Goal: Task Accomplishment & Management: Use online tool/utility

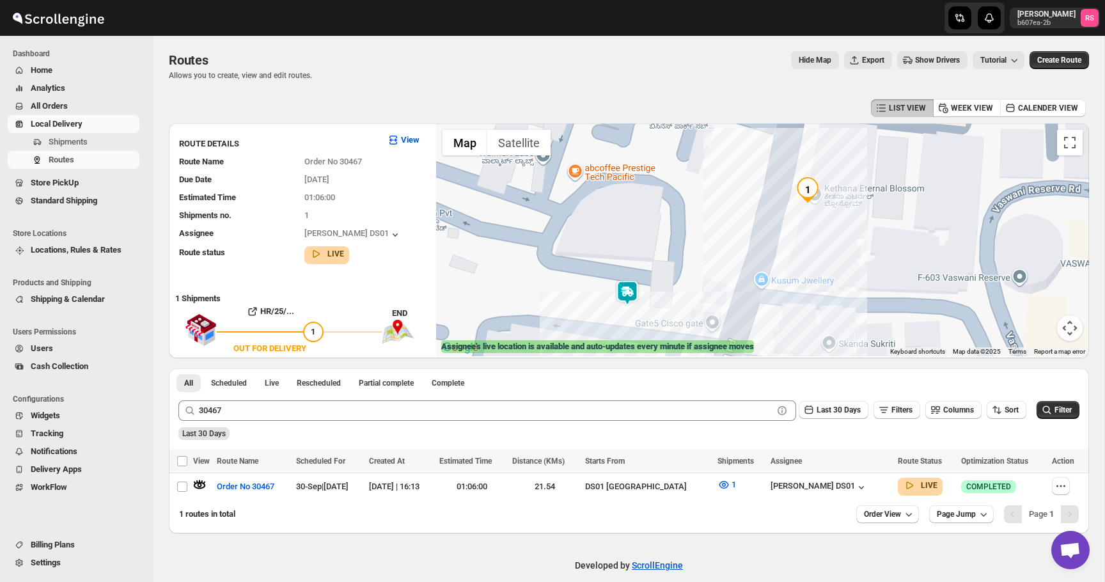
click at [247, 422] on div "Last 30 Days" at bounding box center [627, 429] width 903 height 22
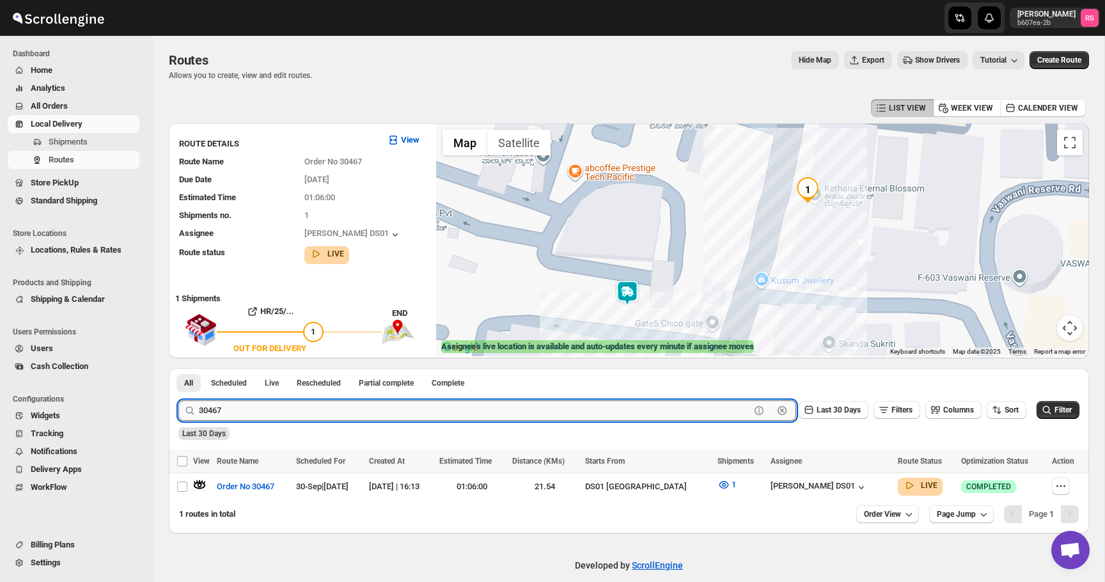
click at [250, 407] on input "30467" at bounding box center [474, 410] width 551 height 20
click at [178, 368] on button "Submit" at bounding box center [196, 374] width 36 height 13
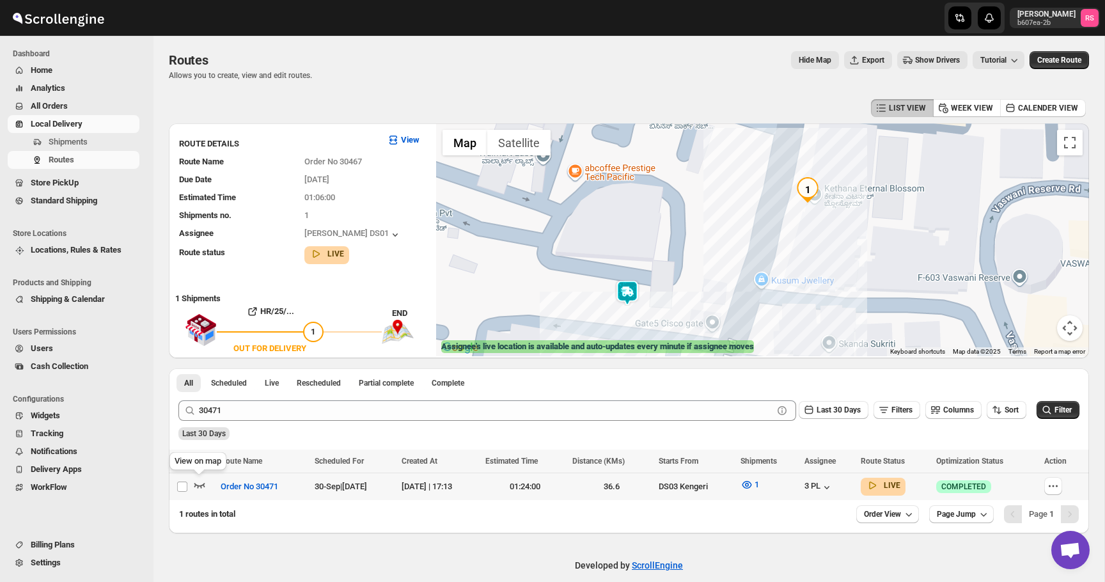
click at [201, 487] on icon "button" at bounding box center [199, 485] width 11 height 5
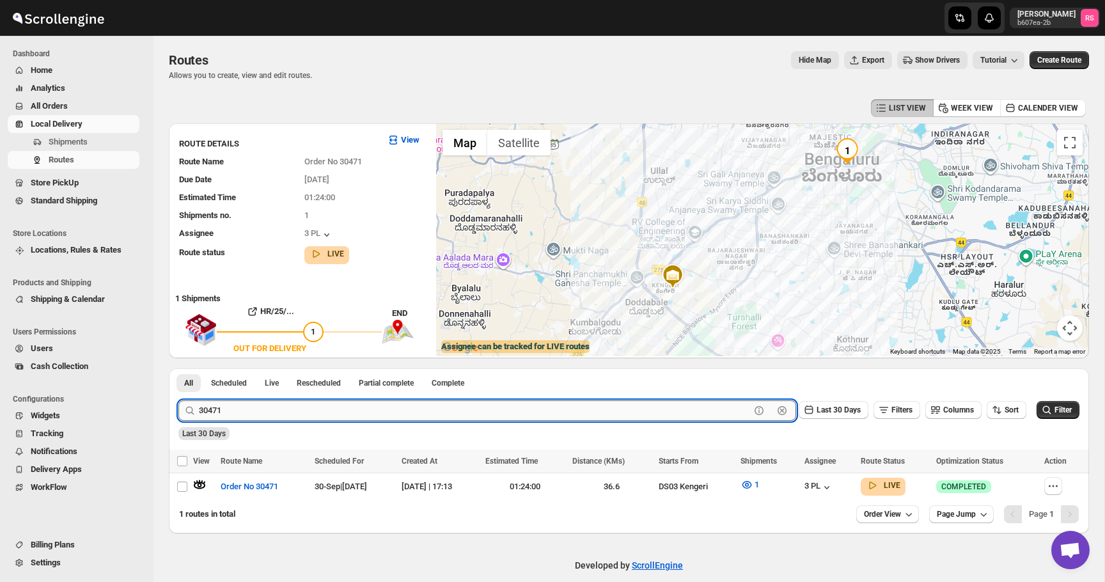
click at [257, 412] on input "30471" at bounding box center [474, 410] width 551 height 20
click at [178, 368] on button "Submit" at bounding box center [196, 374] width 36 height 13
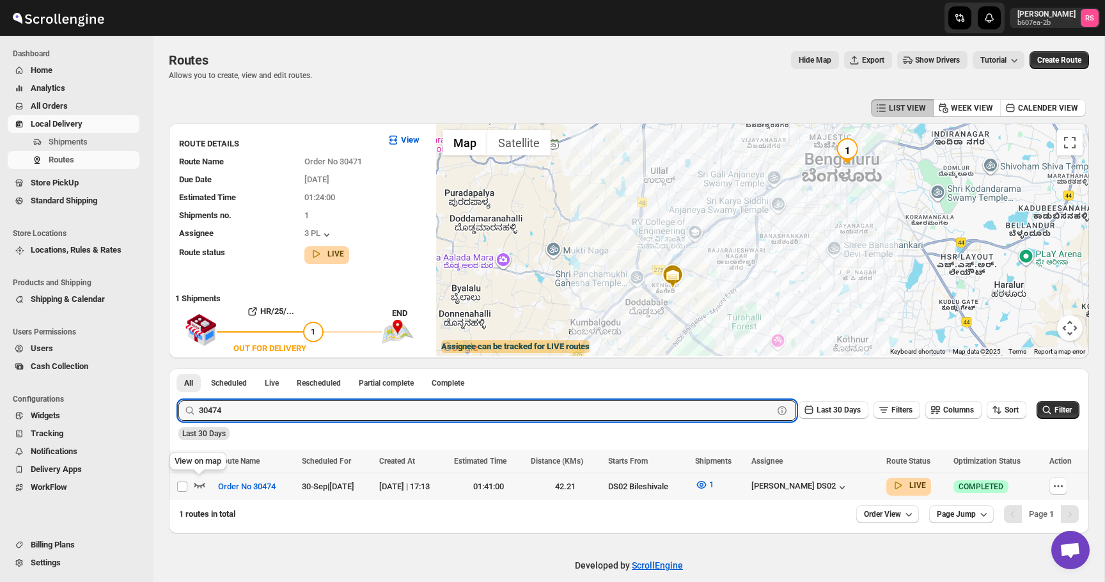
click at [200, 483] on icon "button" at bounding box center [199, 484] width 13 height 13
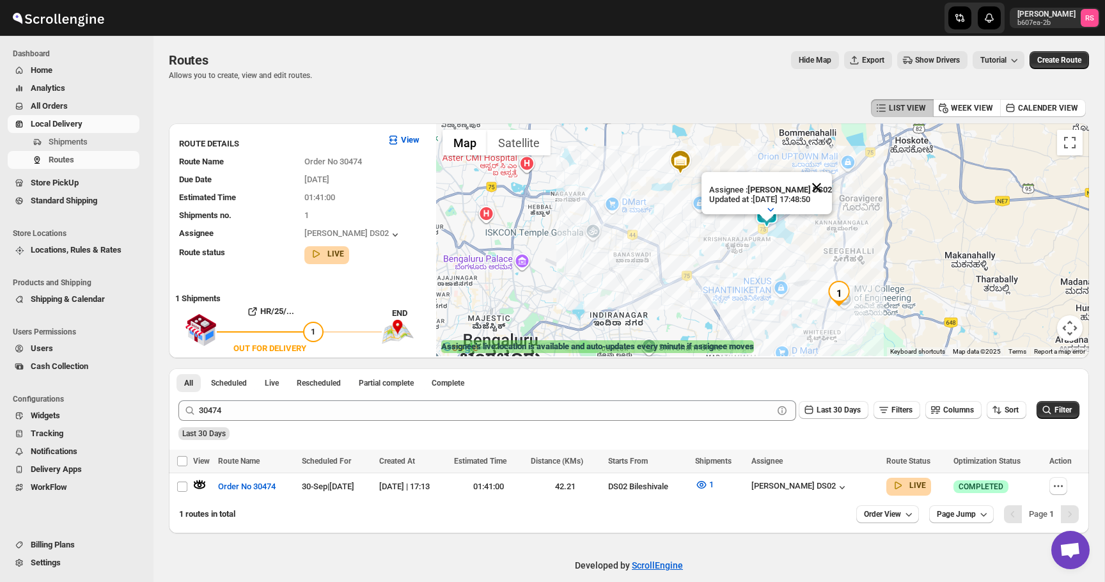
click at [813, 188] on button "Close" at bounding box center [816, 187] width 31 height 31
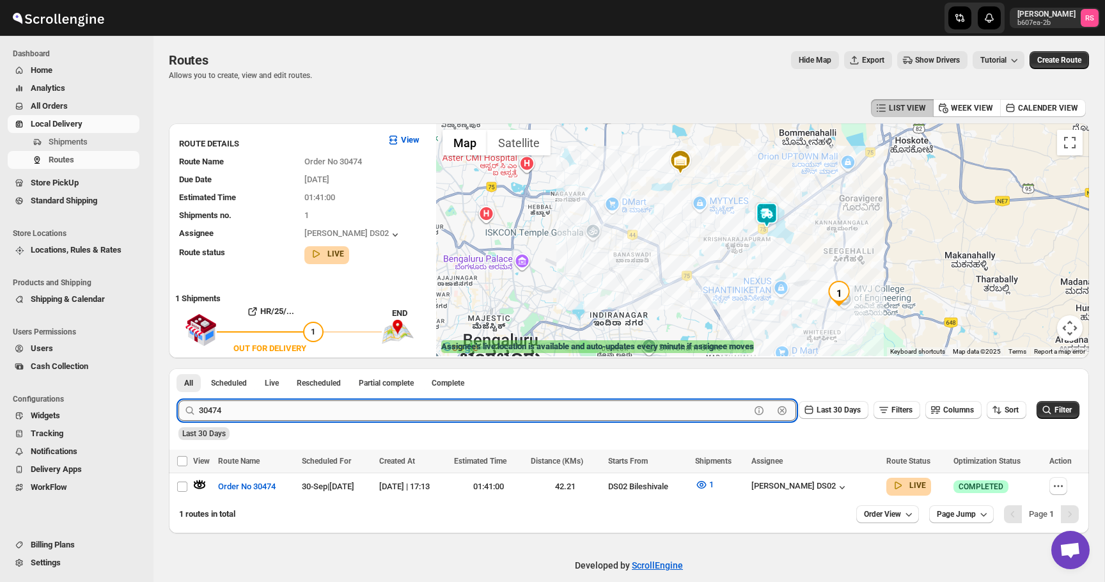
click at [328, 405] on input "30474" at bounding box center [474, 410] width 551 height 20
click at [178, 368] on button "Submit" at bounding box center [196, 374] width 36 height 13
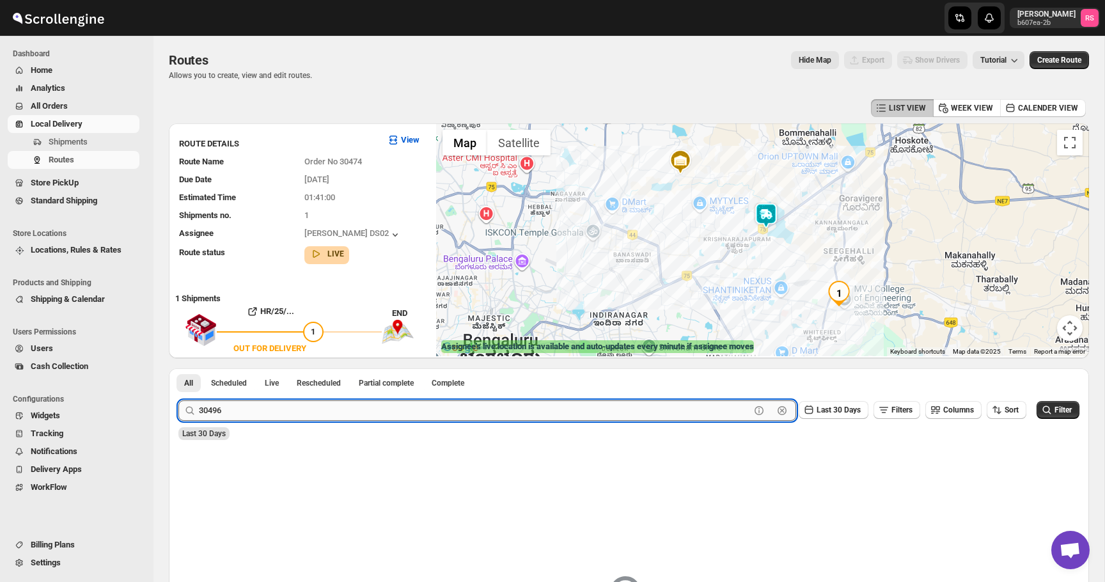
click at [314, 412] on input "30496" at bounding box center [474, 410] width 551 height 20
click at [178, 368] on button "Submit" at bounding box center [196, 374] width 36 height 13
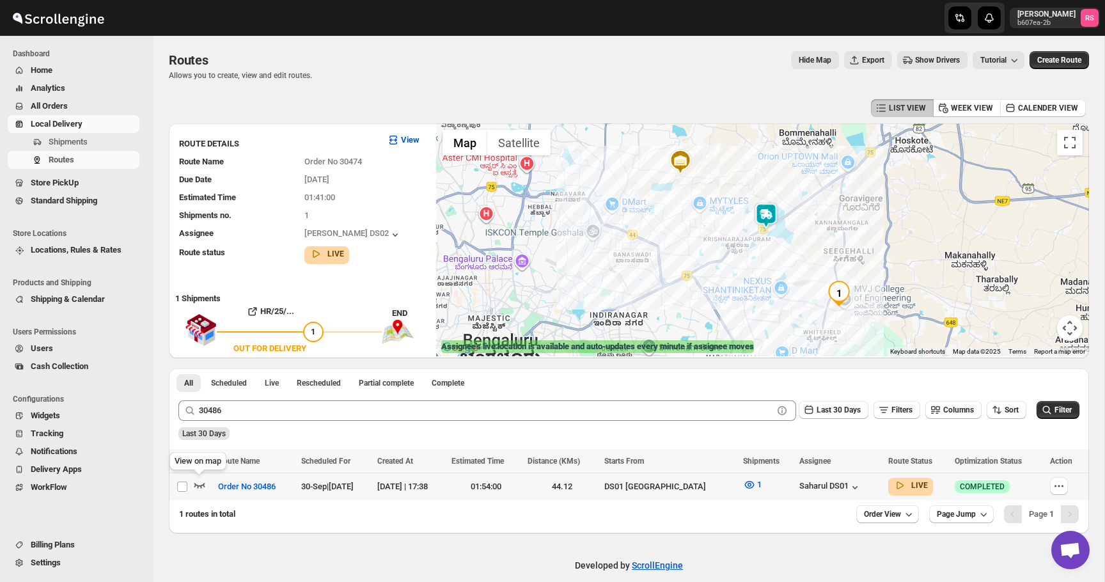
click at [199, 482] on icon "button" at bounding box center [199, 484] width 13 height 13
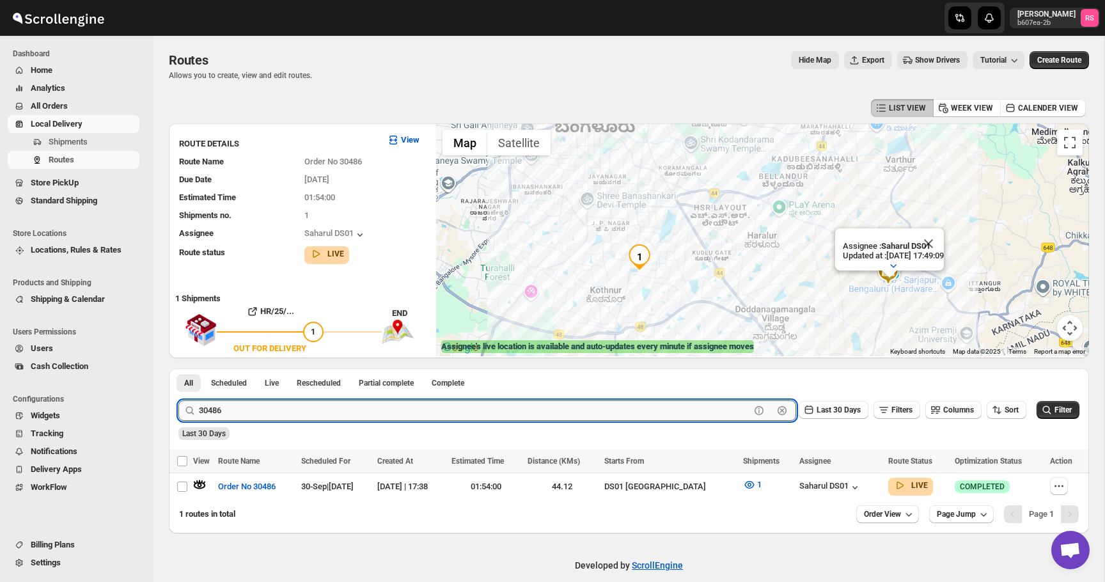
click at [326, 411] on input "30486" at bounding box center [474, 410] width 551 height 20
click at [178, 368] on button "Submit" at bounding box center [196, 374] width 36 height 13
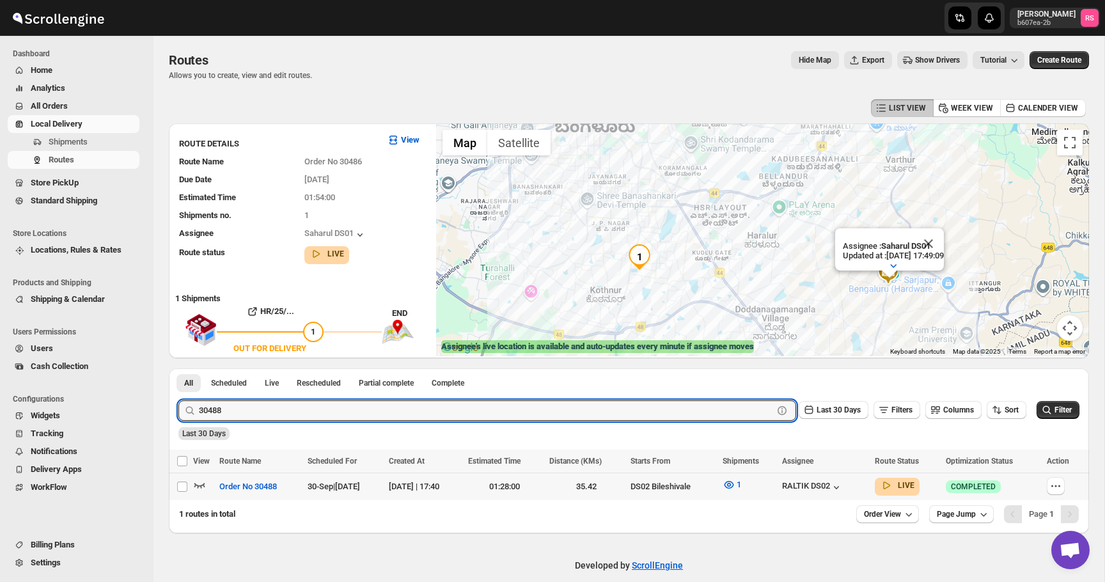
click at [199, 481] on icon "button" at bounding box center [199, 484] width 13 height 13
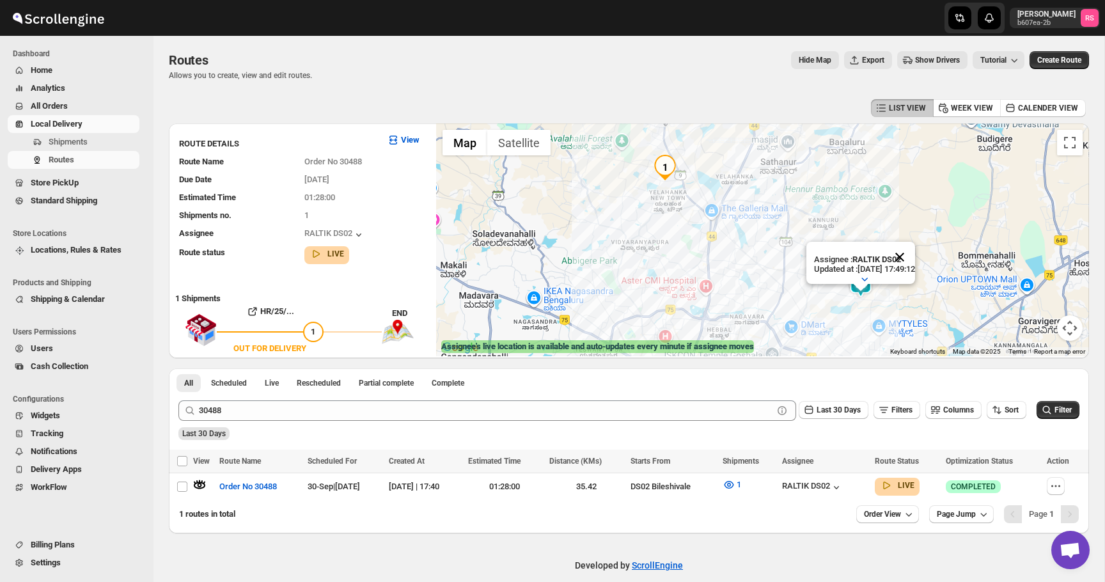
click at [915, 263] on button "Close" at bounding box center [899, 257] width 31 height 31
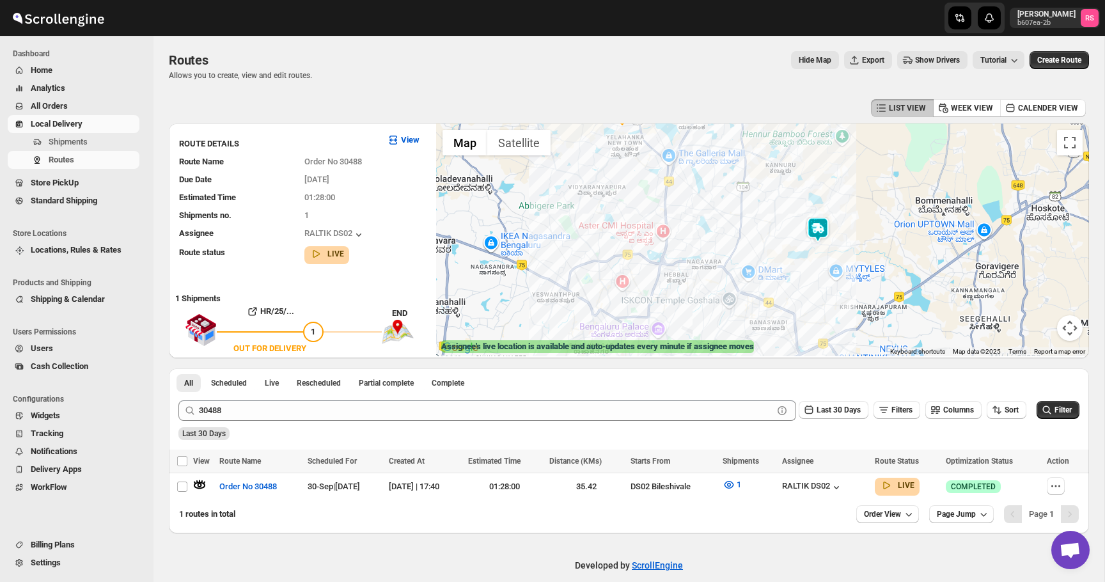
drag, startPoint x: 845, startPoint y: 296, endPoint x: 796, endPoint y: 234, distance: 78.8
click at [796, 234] on div "To navigate, press the arrow keys." at bounding box center [762, 239] width 653 height 233
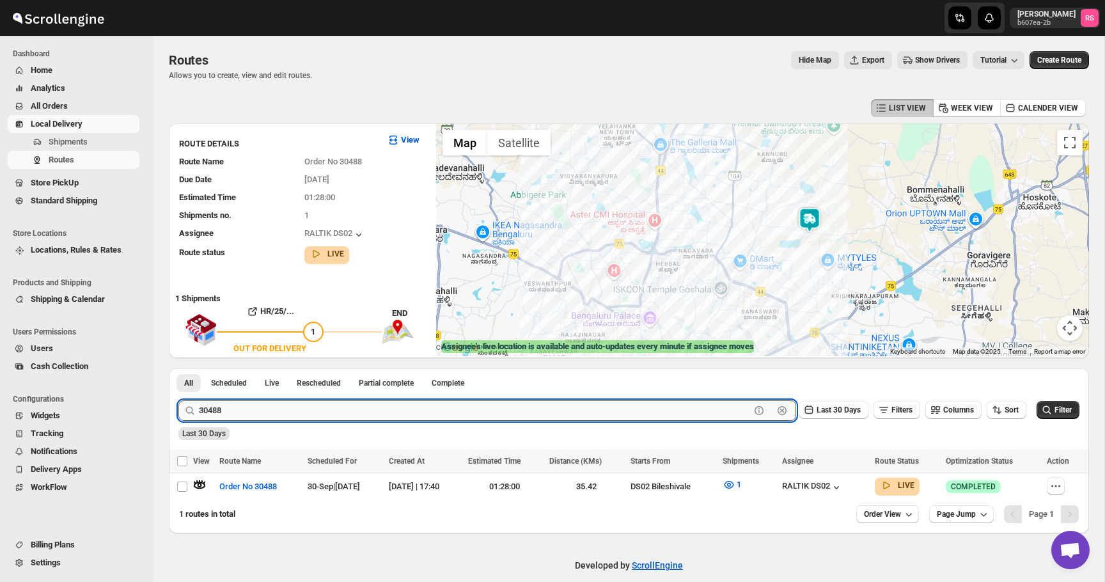
click at [283, 412] on input "30488" at bounding box center [474, 410] width 551 height 20
click at [178, 368] on button "Submit" at bounding box center [196, 374] width 36 height 13
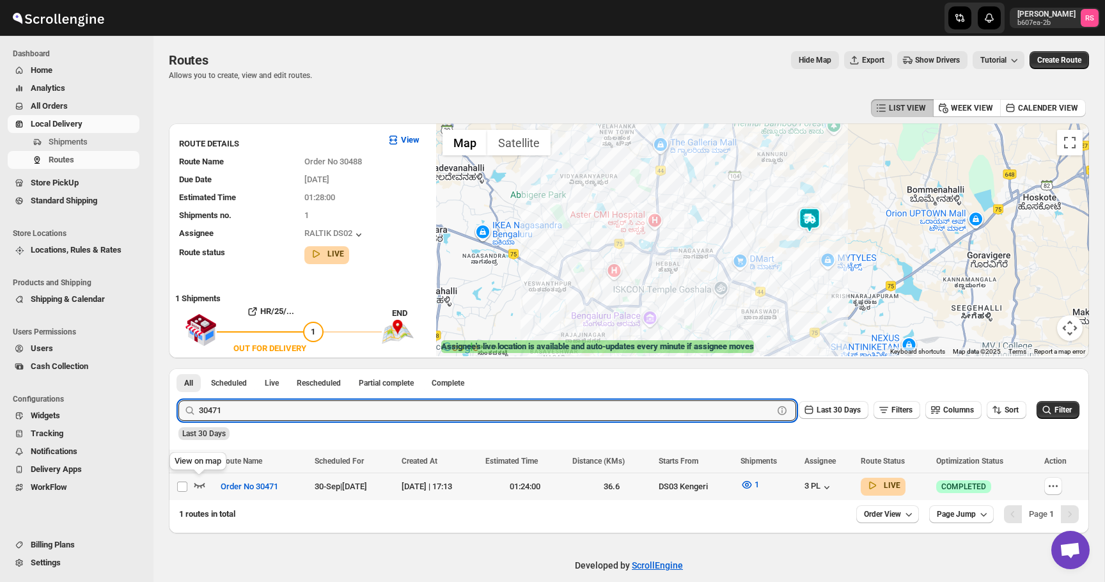
click at [198, 487] on icon "button" at bounding box center [199, 484] width 13 height 13
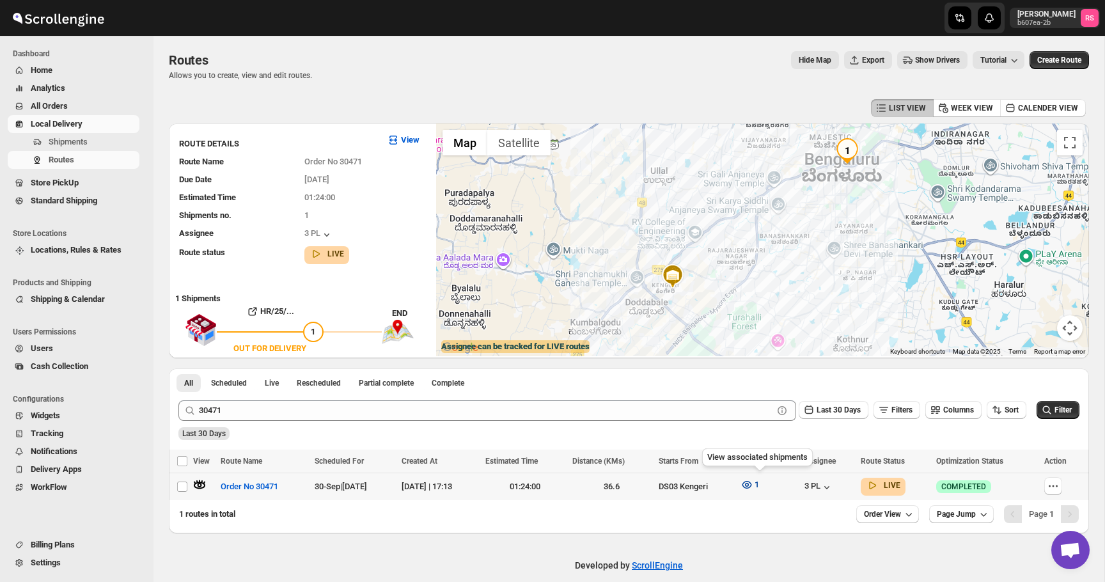
click at [753, 483] on icon "button" at bounding box center [746, 484] width 13 height 13
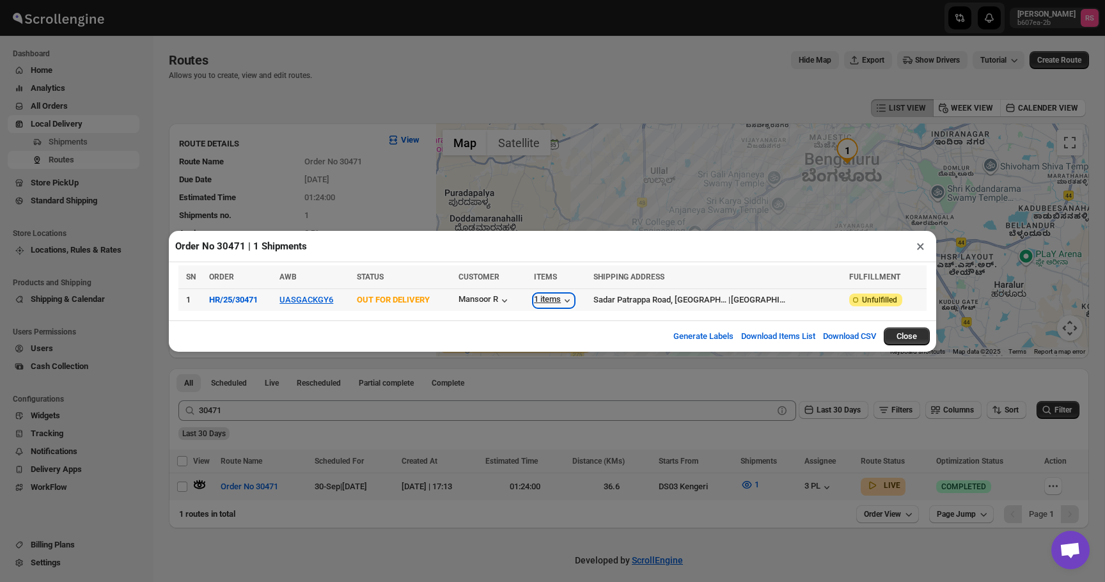
click at [574, 302] on div "1 items" at bounding box center [554, 300] width 40 height 13
click at [922, 248] on button "×" at bounding box center [920, 246] width 19 height 18
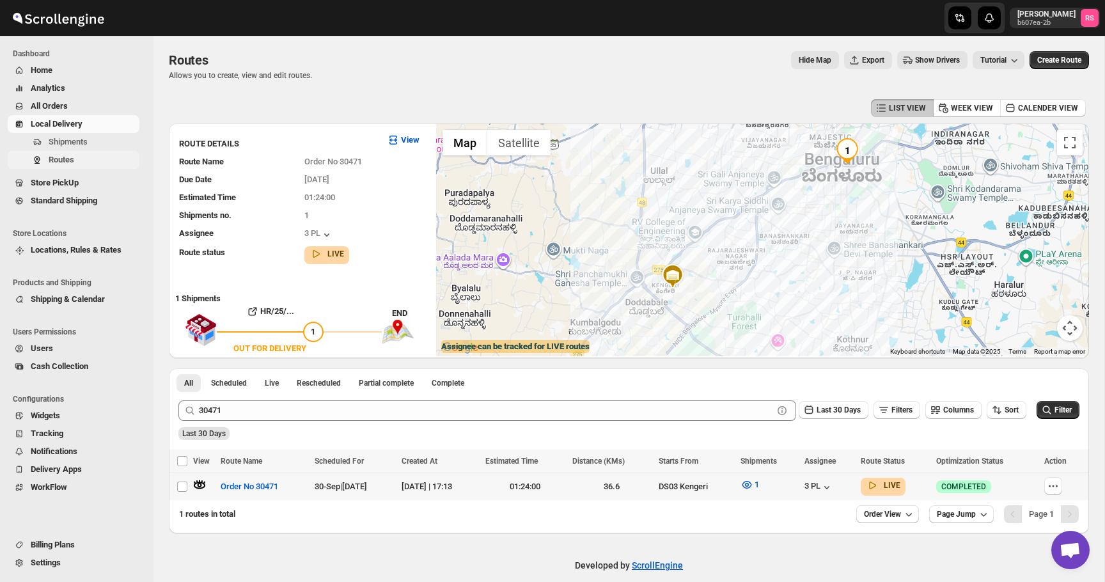
click at [74, 160] on span "Routes" at bounding box center [62, 160] width 26 height 10
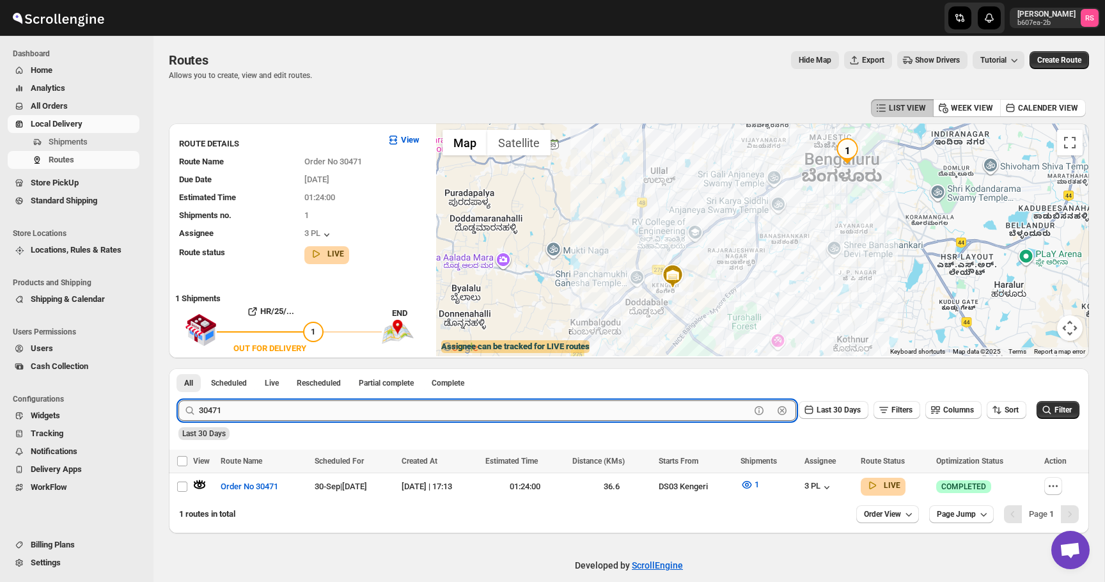
click at [247, 417] on input "30471" at bounding box center [474, 410] width 551 height 20
type input "30490"
click at [178, 368] on button "Submit" at bounding box center [196, 374] width 36 height 13
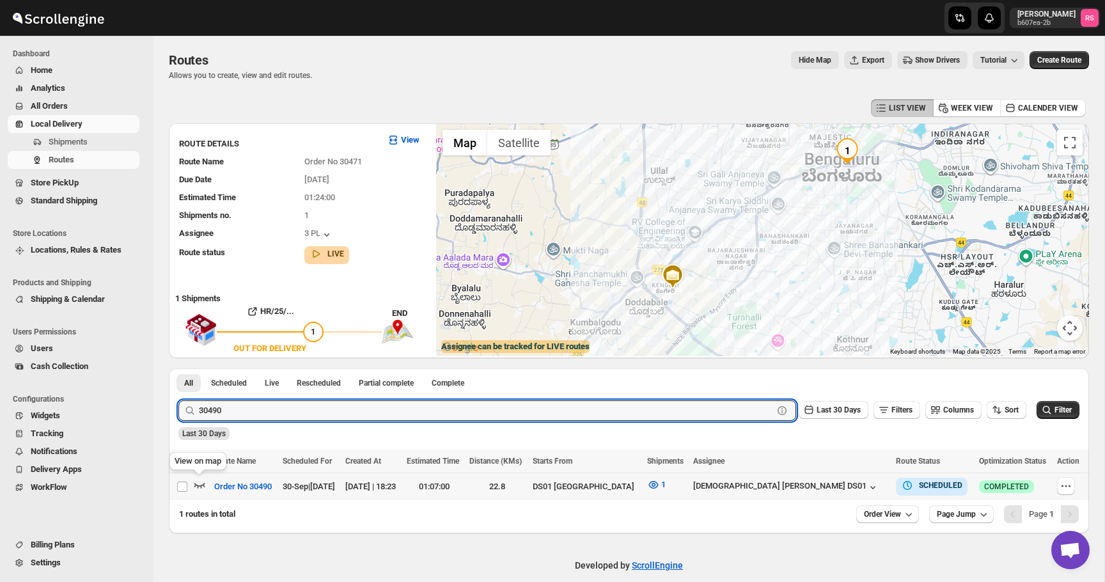
click at [199, 482] on icon "button" at bounding box center [199, 484] width 13 height 13
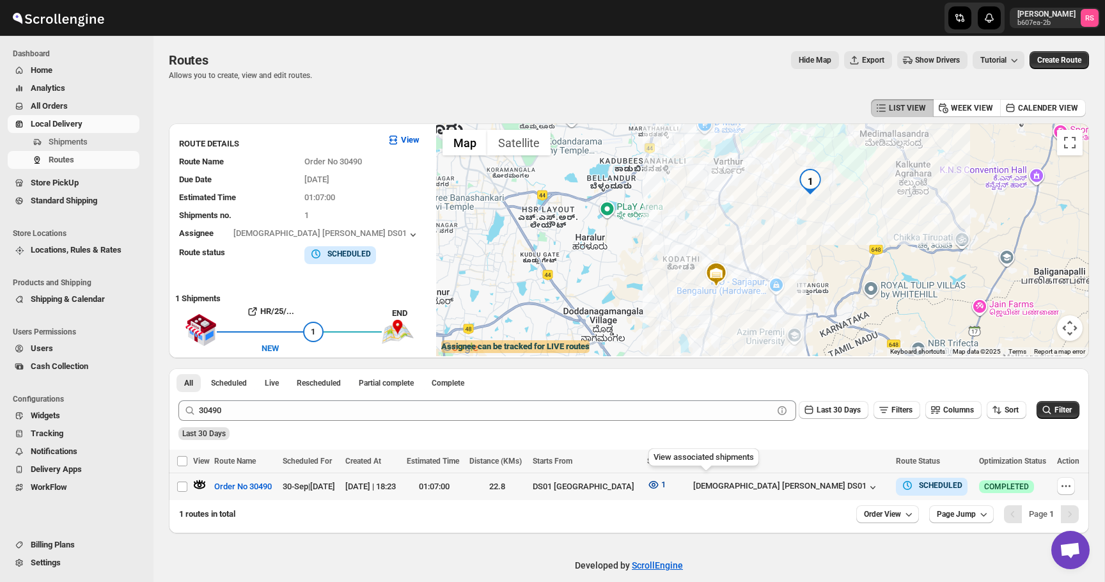
click at [660, 479] on icon "button" at bounding box center [653, 484] width 13 height 13
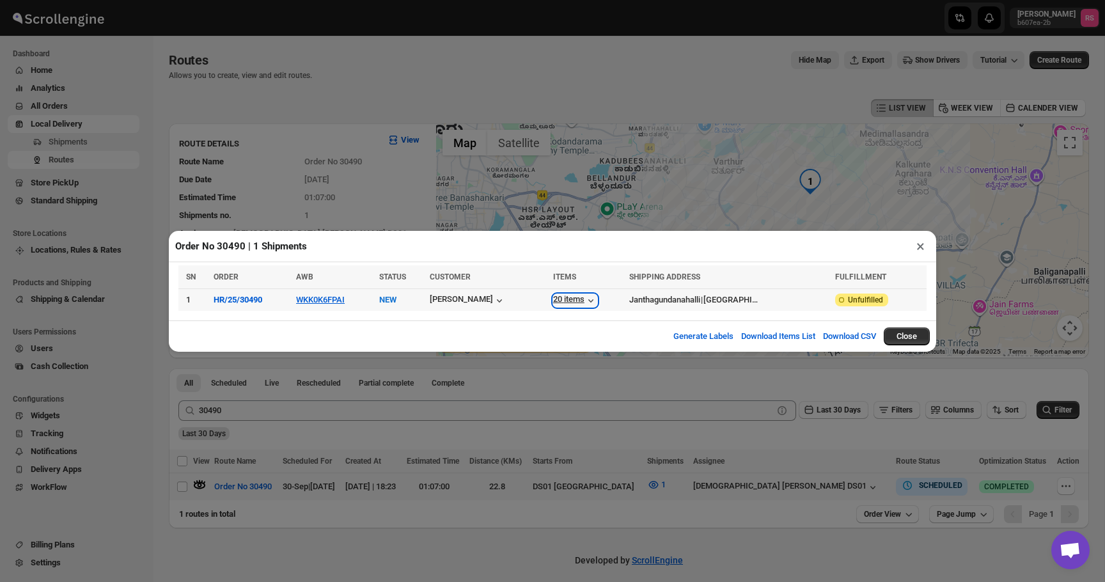
click at [597, 297] on icon "button" at bounding box center [590, 300] width 13 height 13
click at [918, 249] on button "×" at bounding box center [920, 246] width 19 height 18
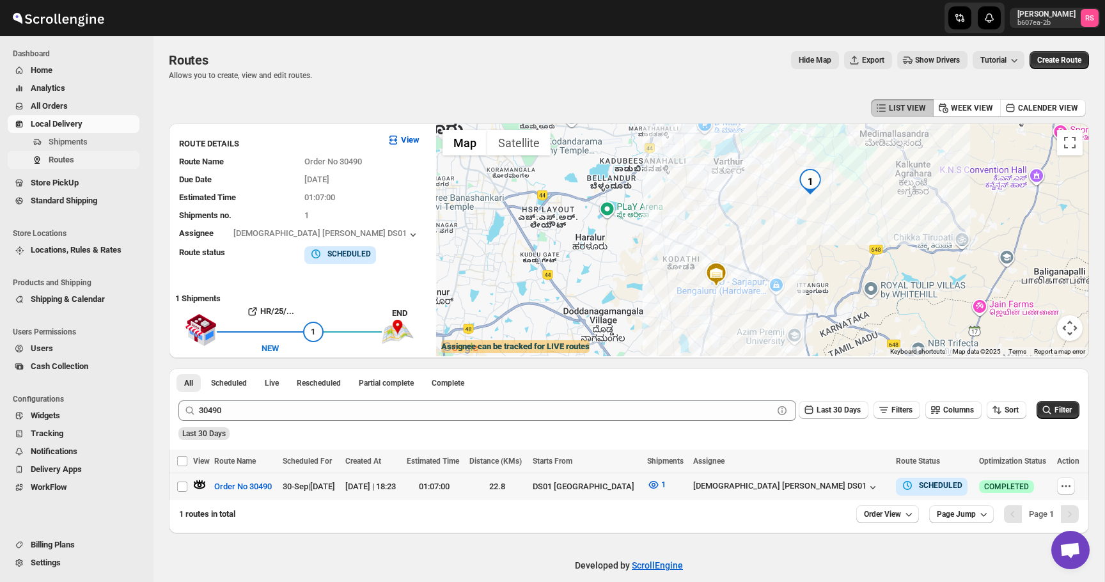
click at [78, 163] on span "Routes" at bounding box center [93, 159] width 88 height 13
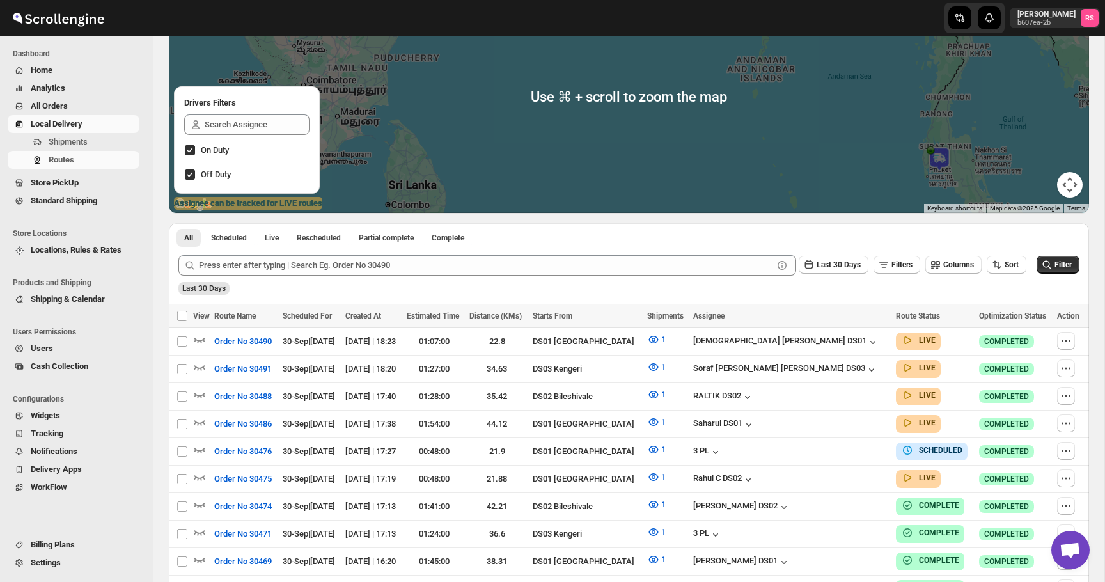
scroll to position [216, 0]
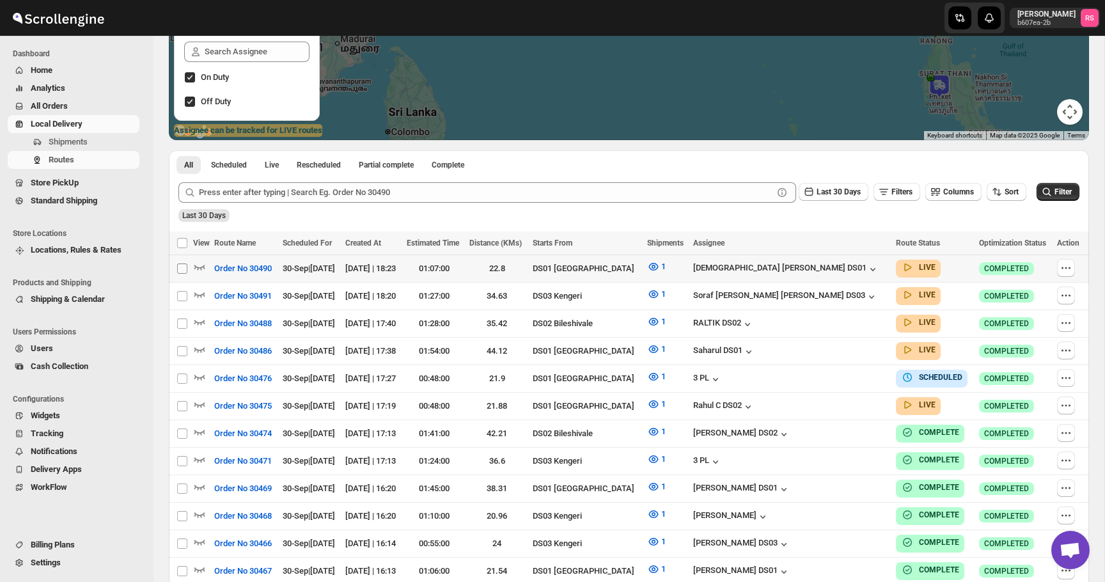
click at [180, 269] on input "Select route" at bounding box center [182, 268] width 10 height 10
checkbox input "true"
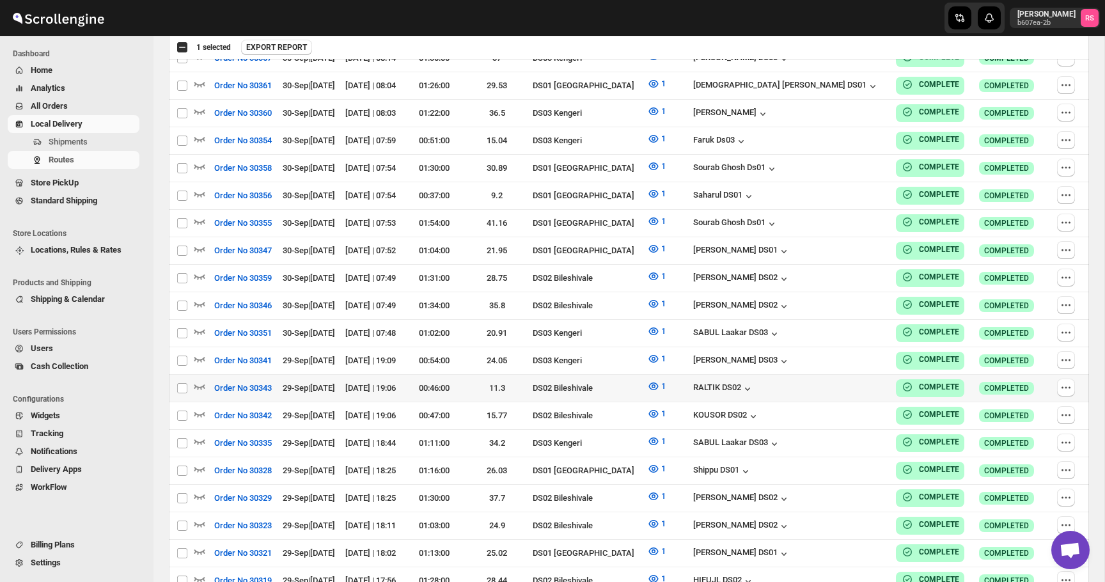
scroll to position [2744, 0]
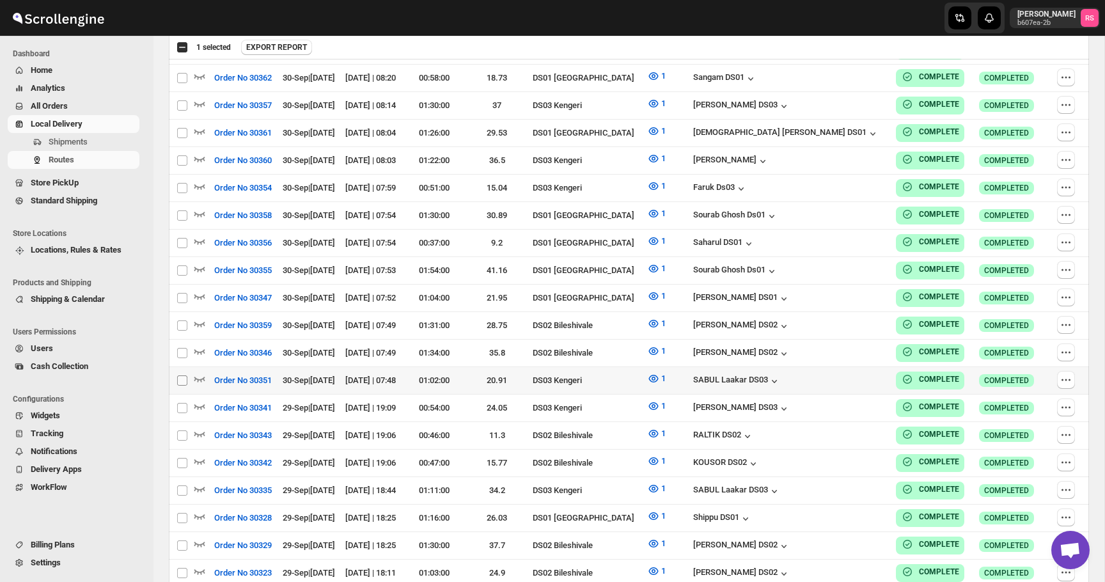
click at [182, 375] on input "Select route" at bounding box center [182, 380] width 10 height 10
checkbox input "true"
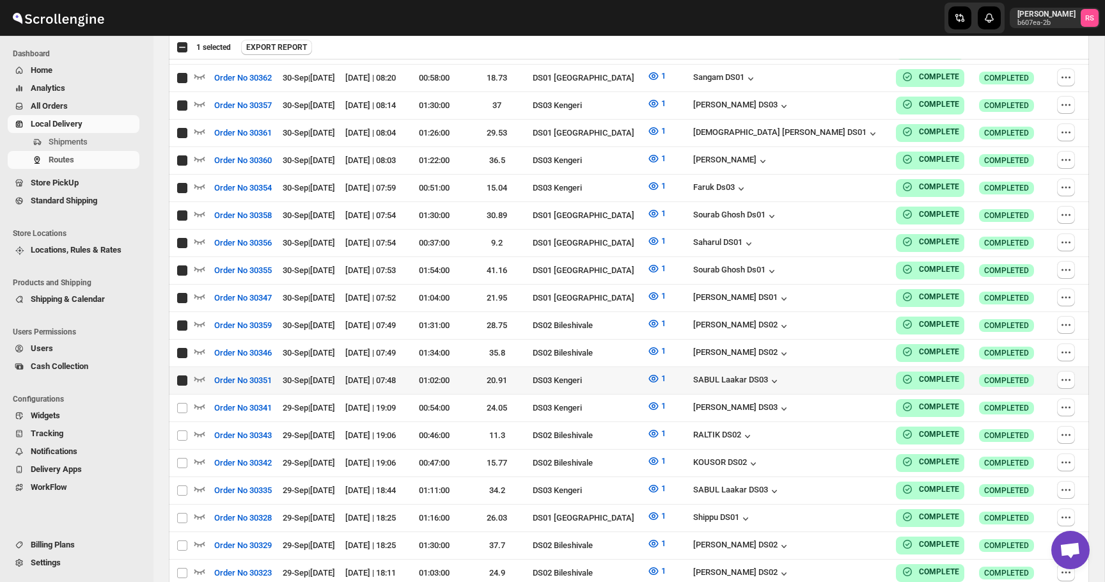
checkbox input "true"
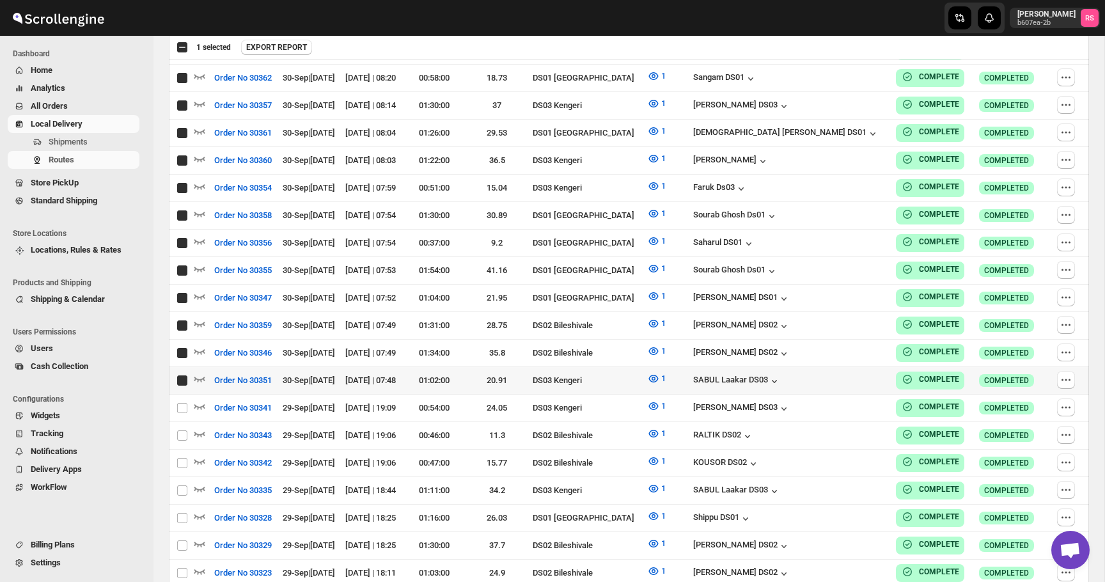
checkbox input "true"
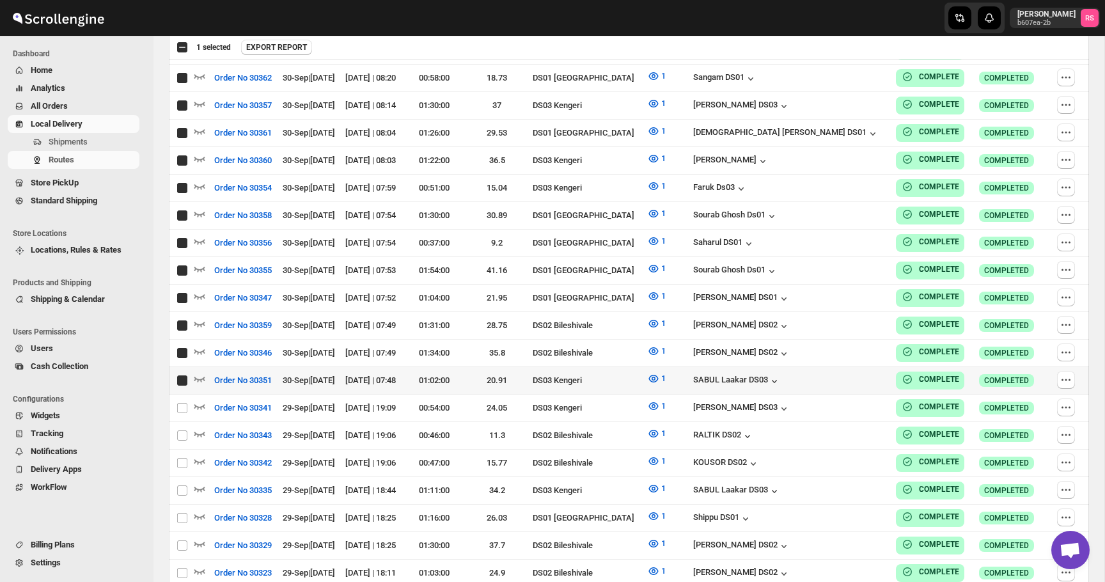
checkbox input "true"
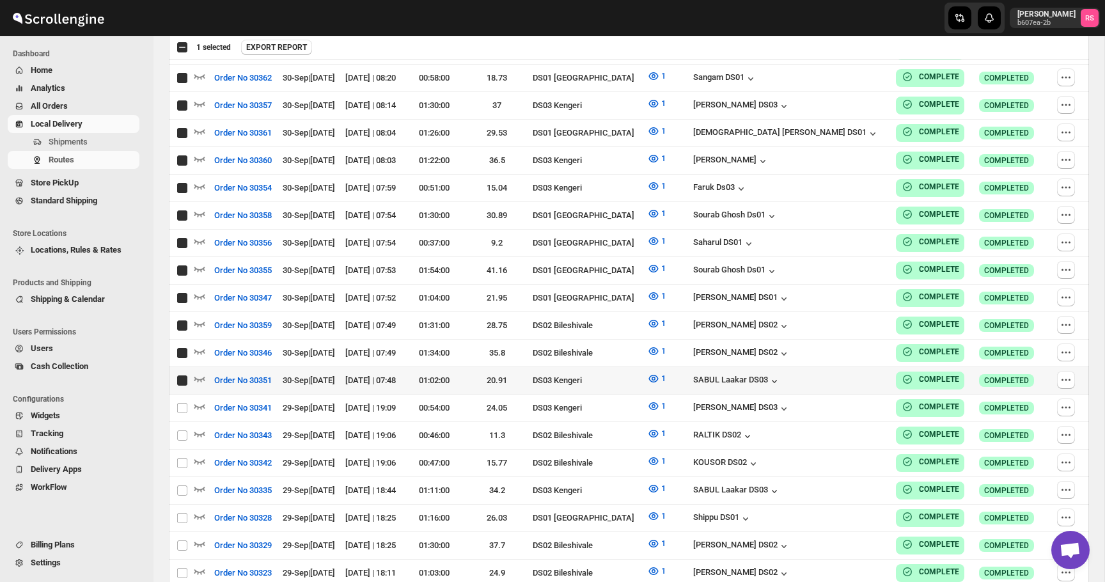
checkbox input "true"
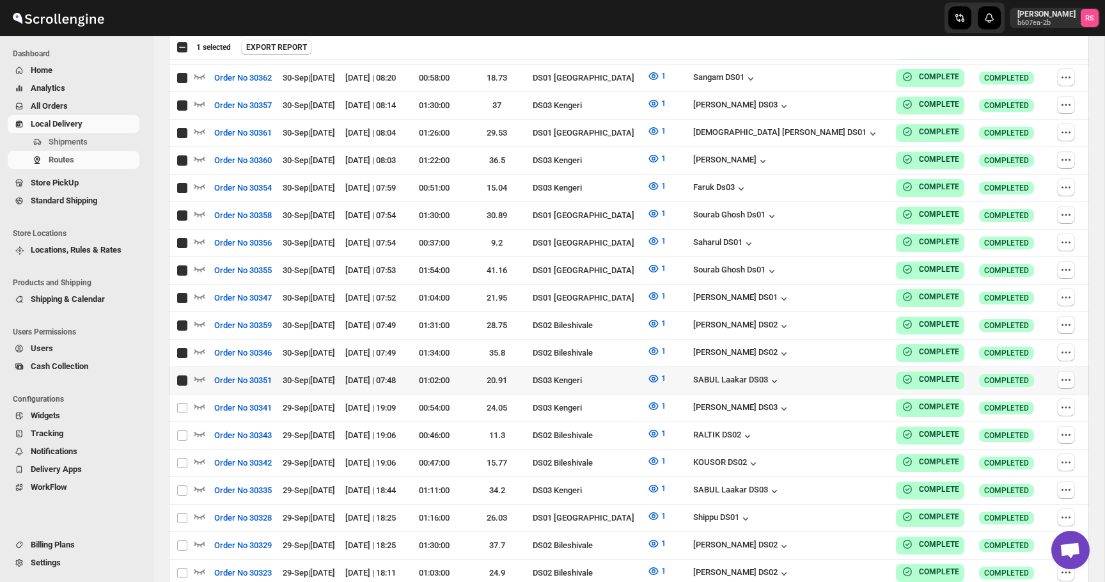
checkbox input "true"
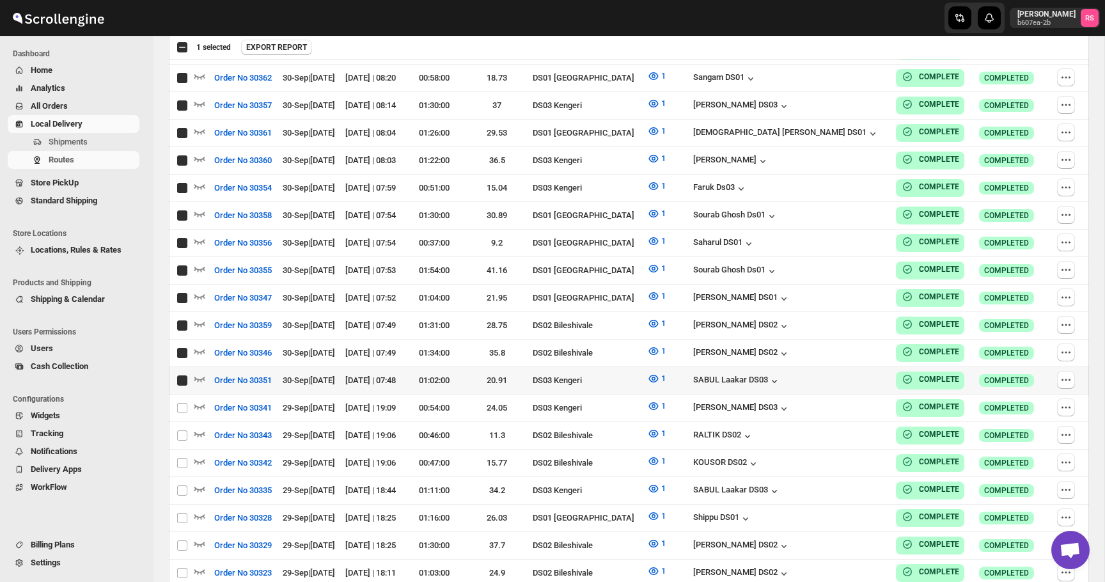
checkbox input "true"
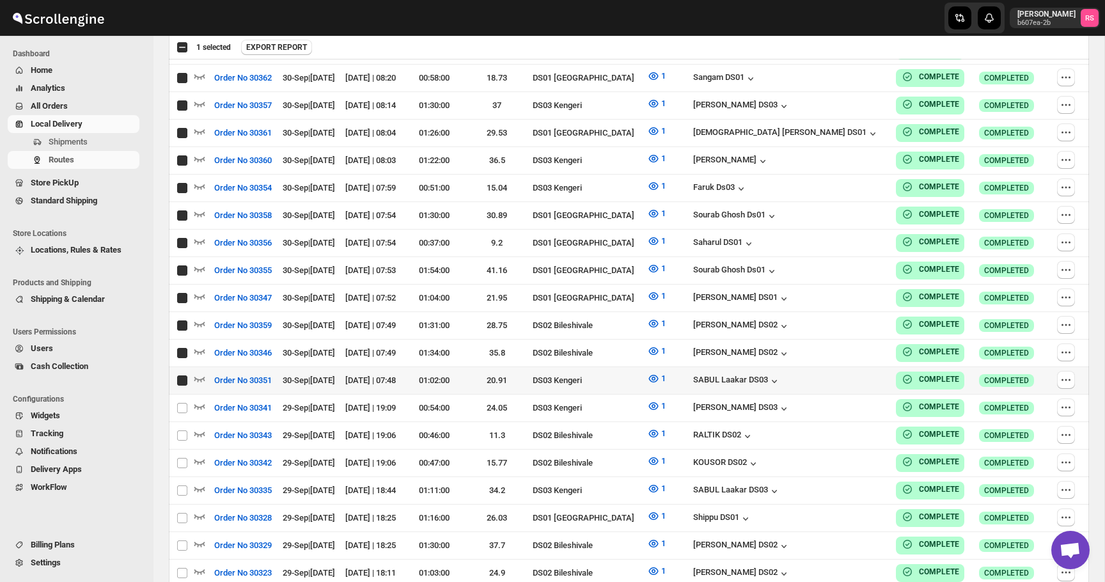
checkbox input "true"
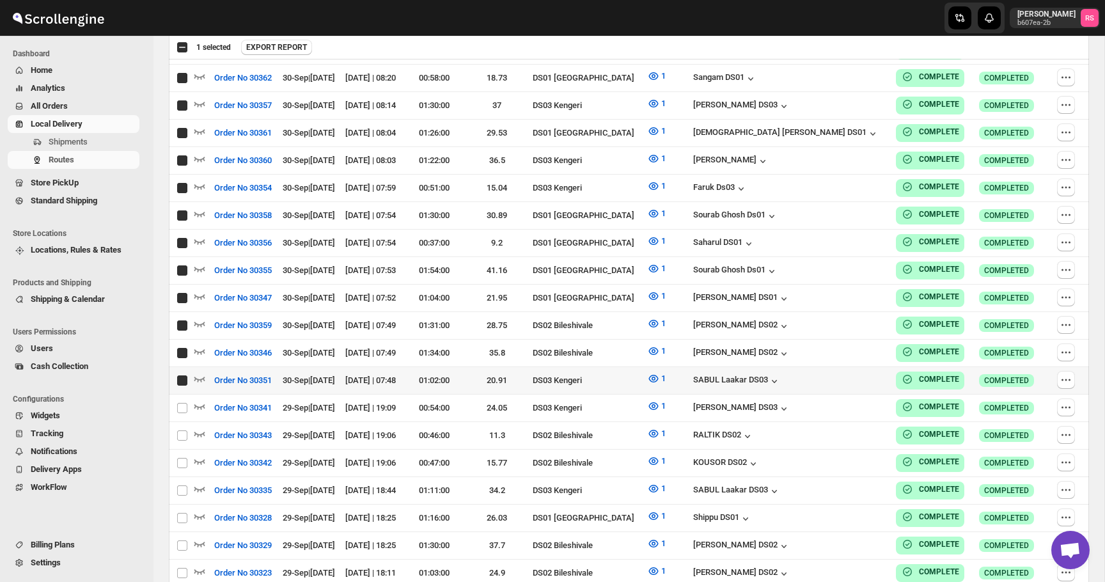
checkbox input "true"
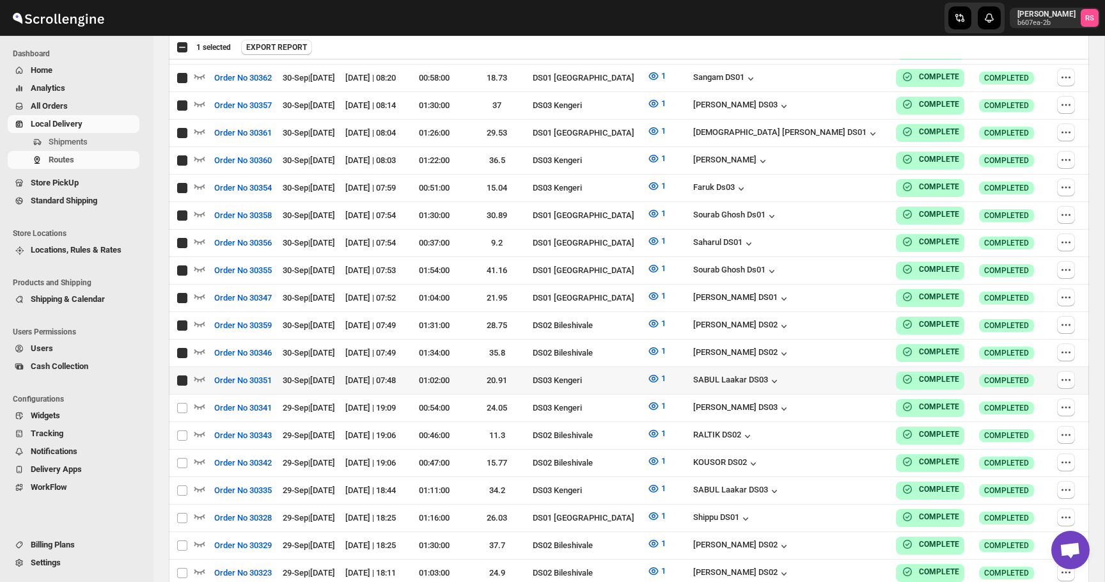
checkbox input "true"
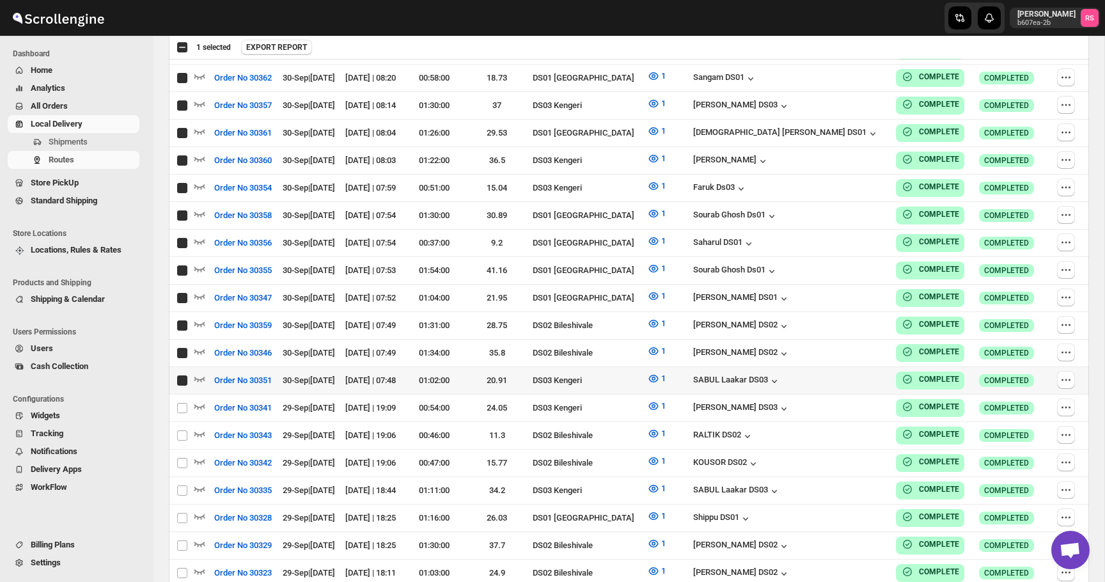
checkbox input "true"
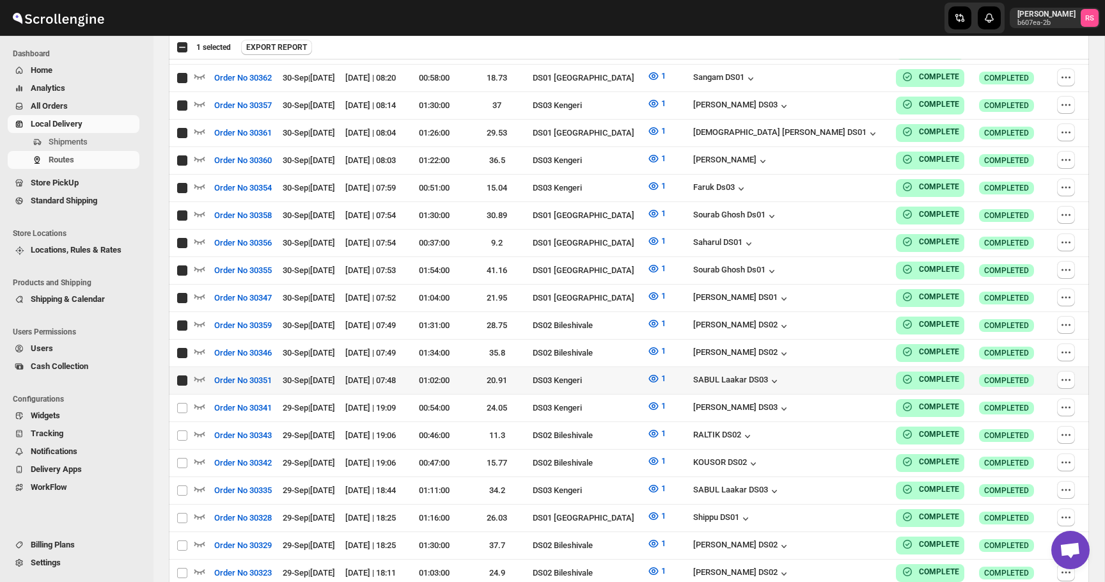
checkbox input "true"
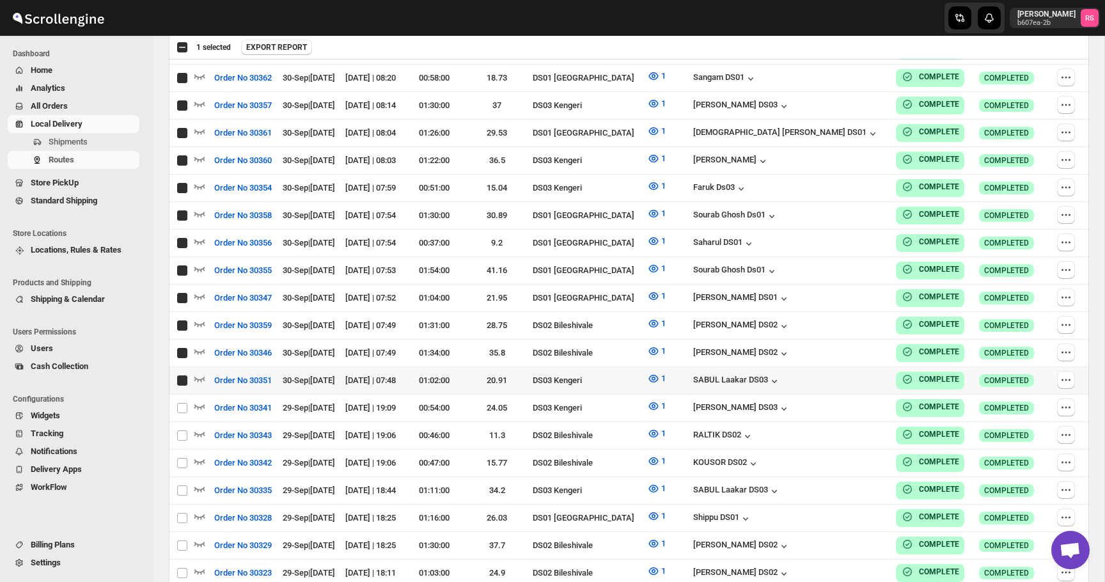
checkbox input "true"
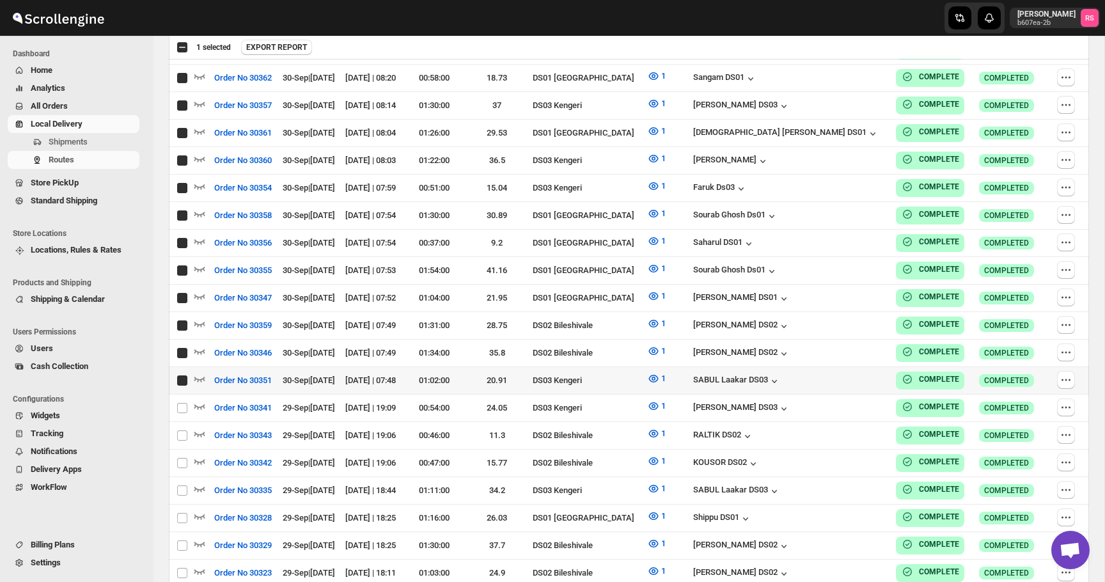
checkbox input "true"
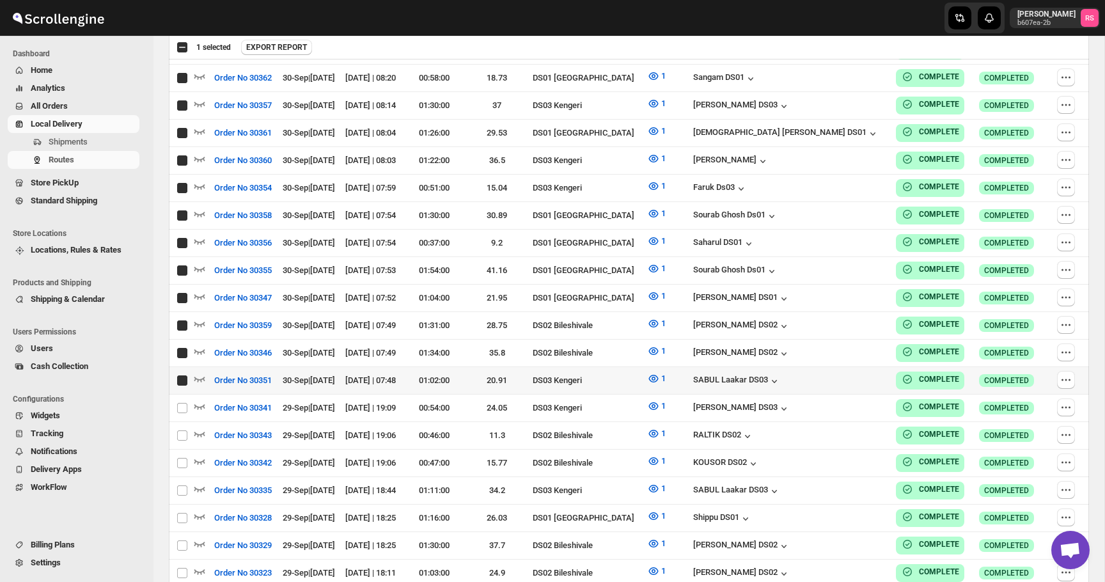
checkbox input "true"
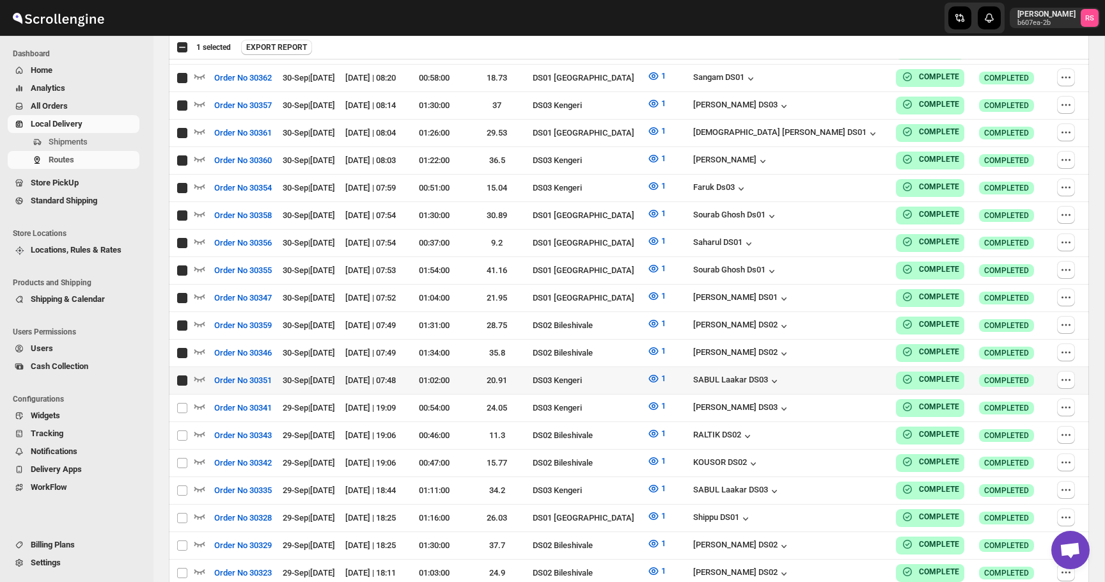
checkbox input "true"
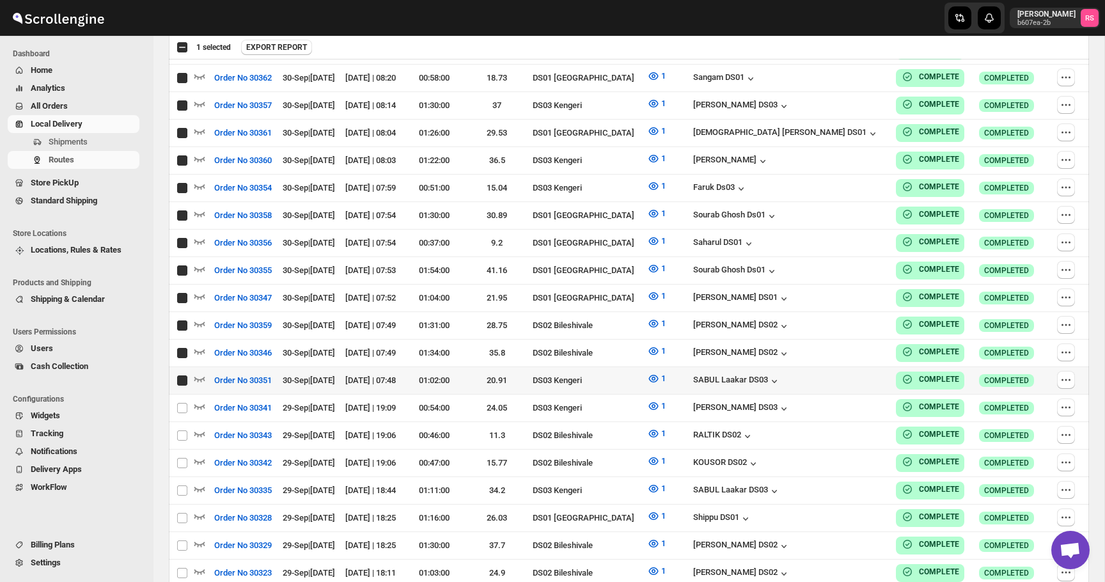
checkbox input "true"
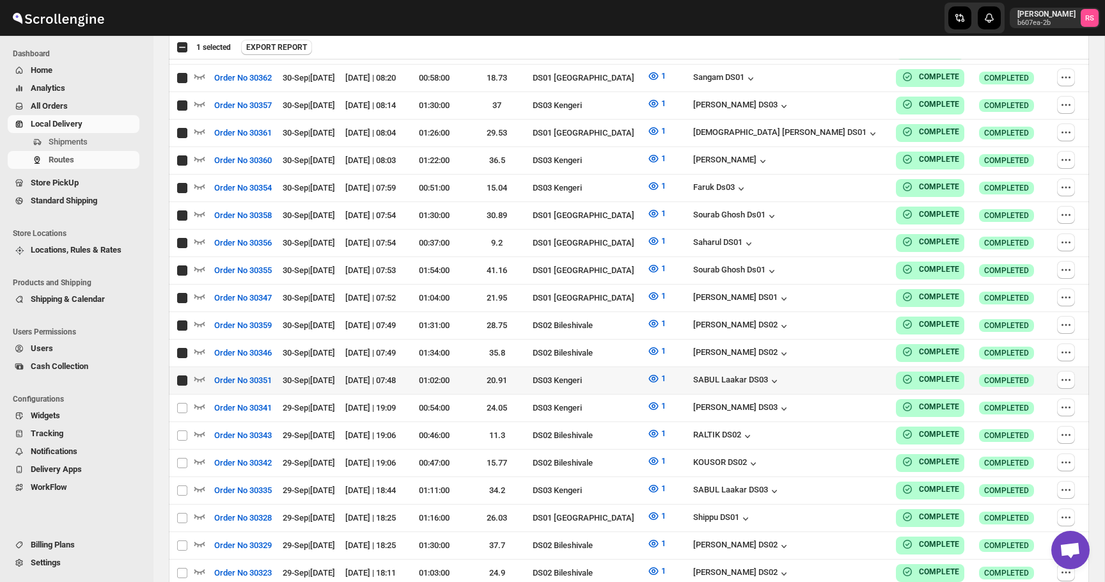
checkbox input "true"
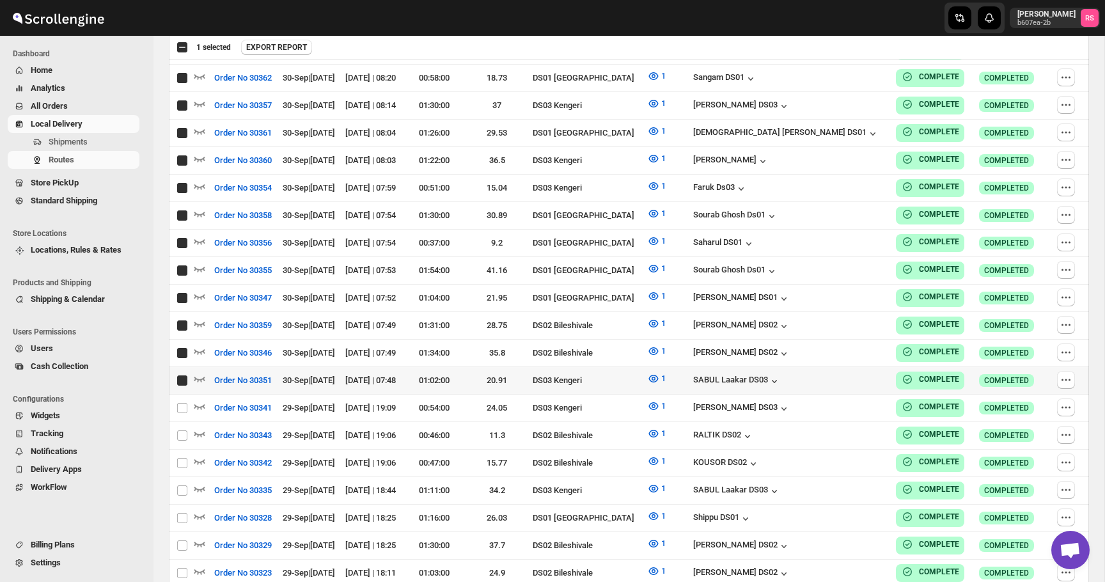
checkbox input "true"
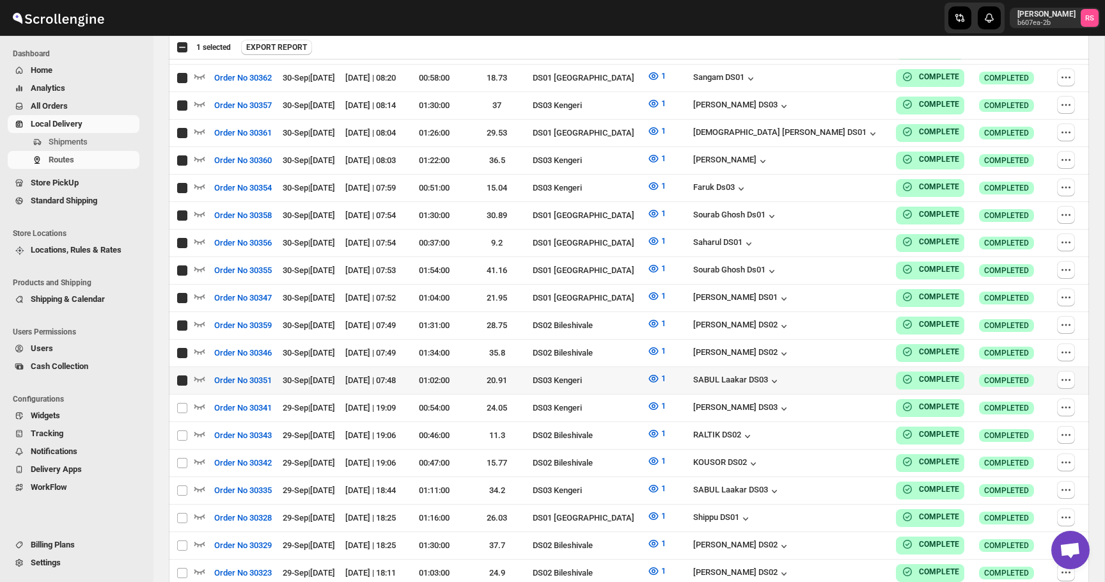
checkbox input "true"
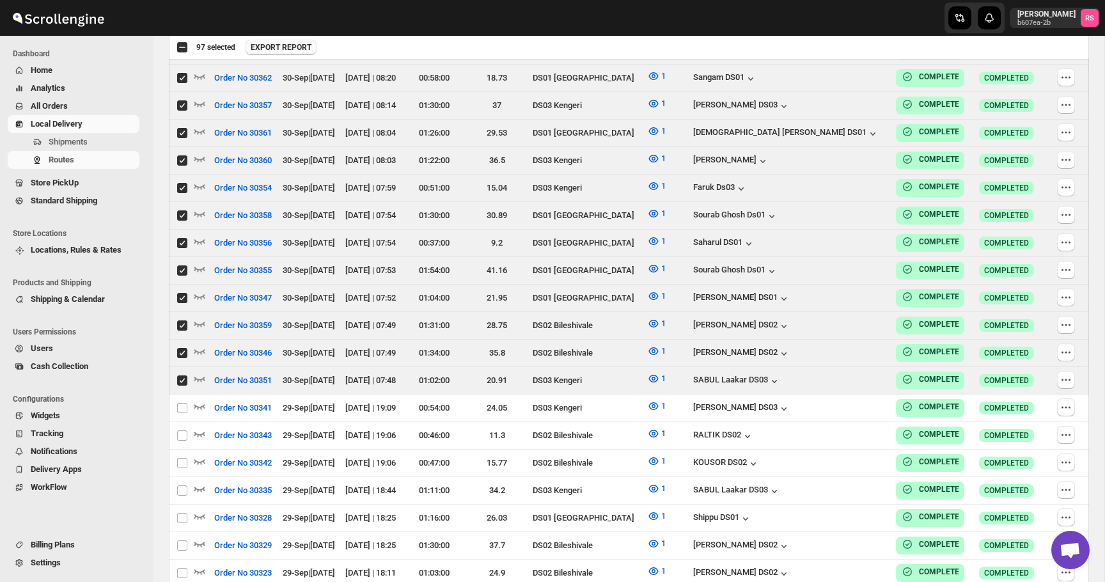
click at [288, 50] on span "EXPORT REPORT" at bounding box center [281, 47] width 61 height 10
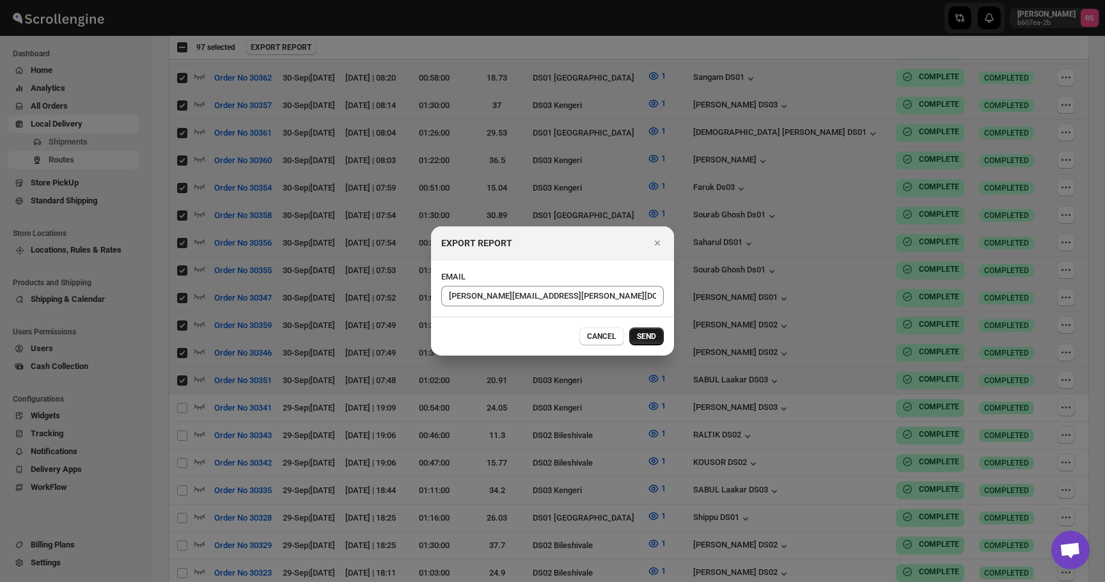
click at [644, 330] on button "SEND" at bounding box center [646, 336] width 35 height 18
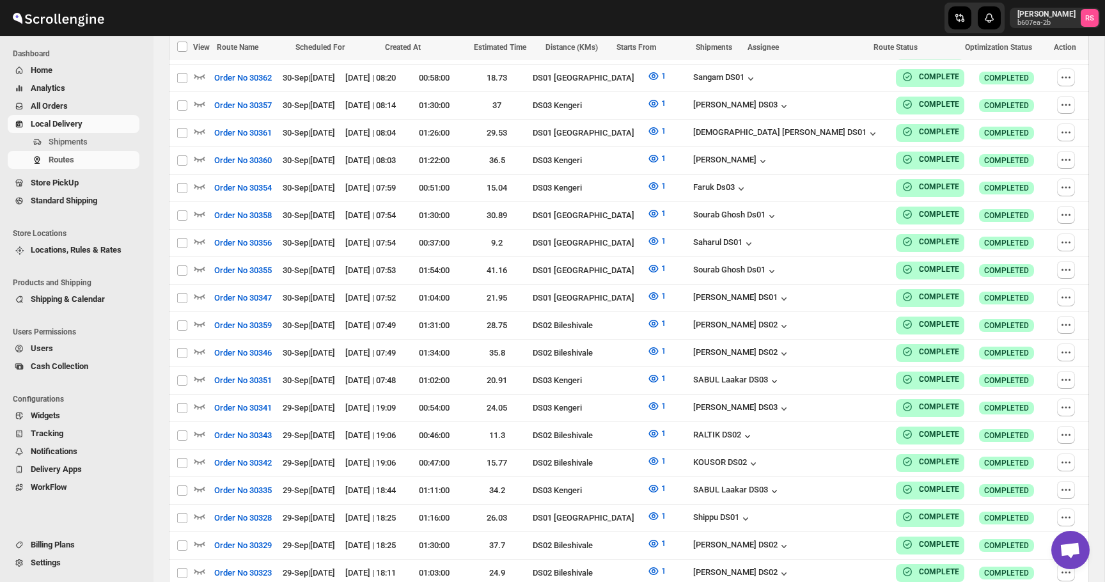
checkbox input "false"
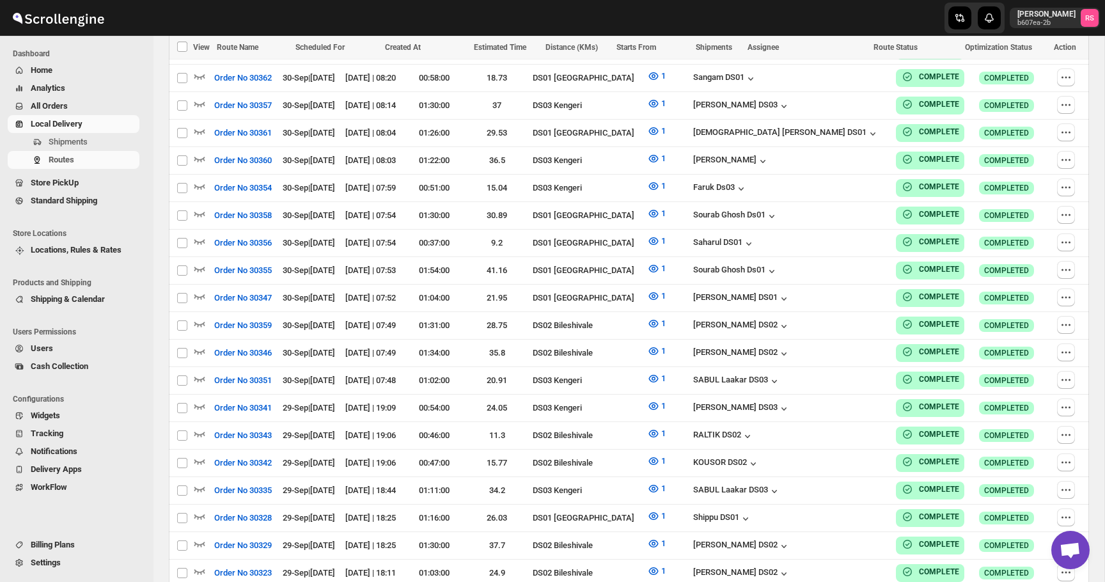
checkbox input "false"
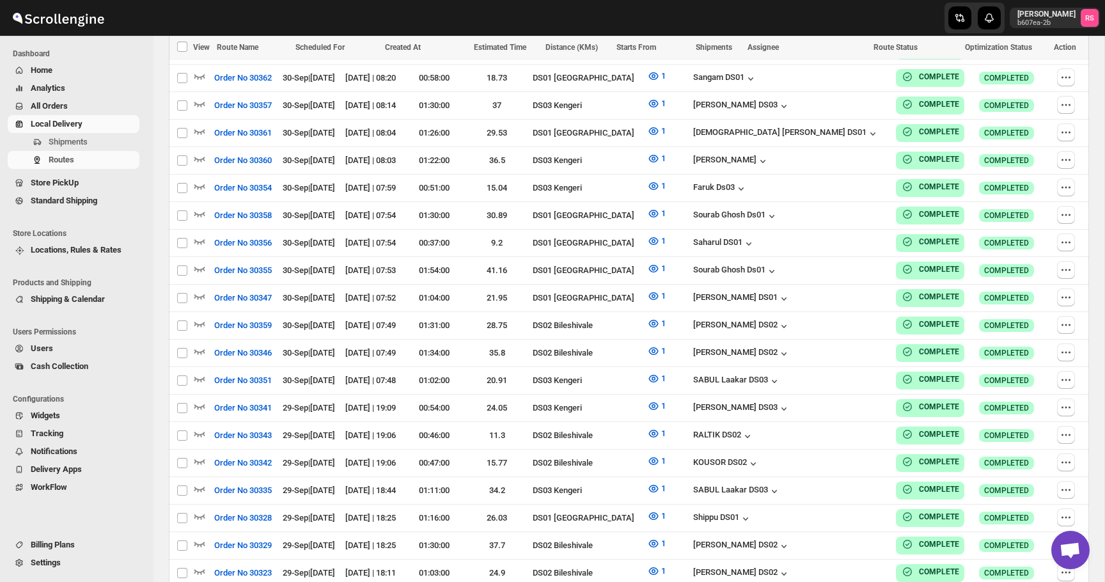
checkbox input "false"
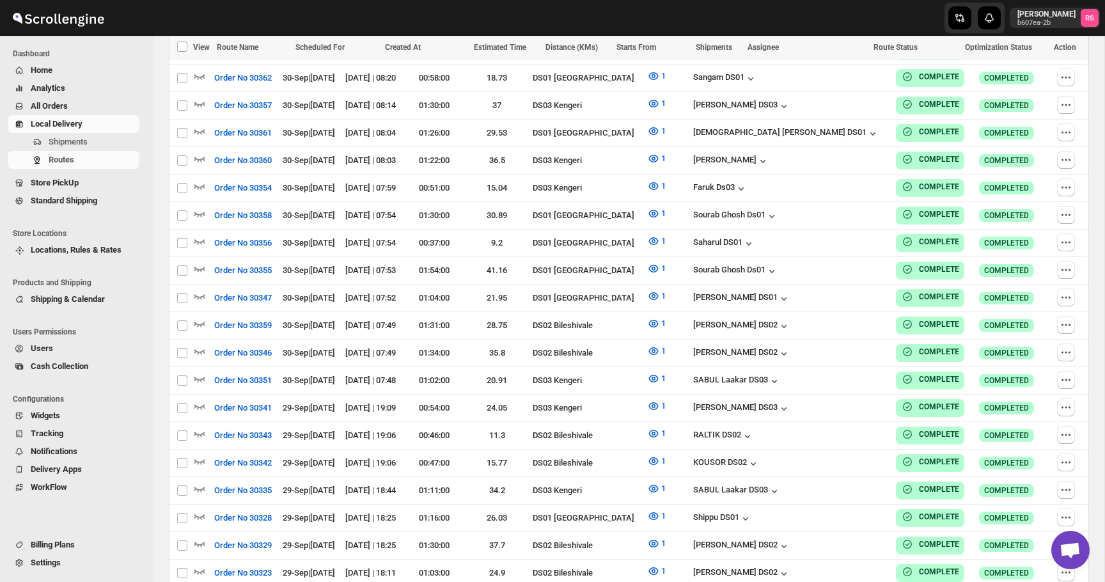
checkbox input "false"
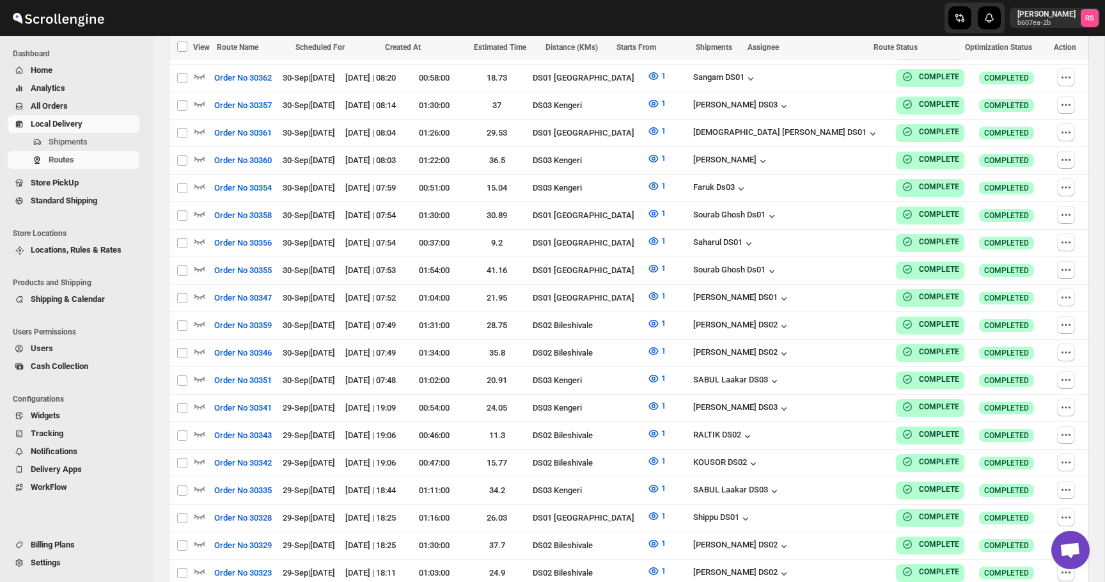
checkbox input "false"
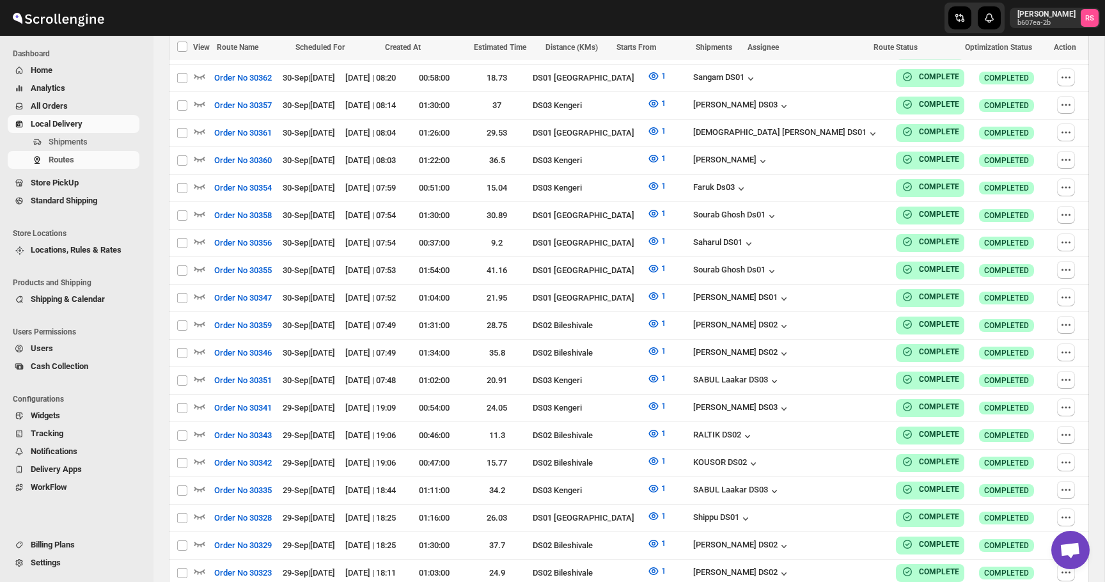
checkbox input "false"
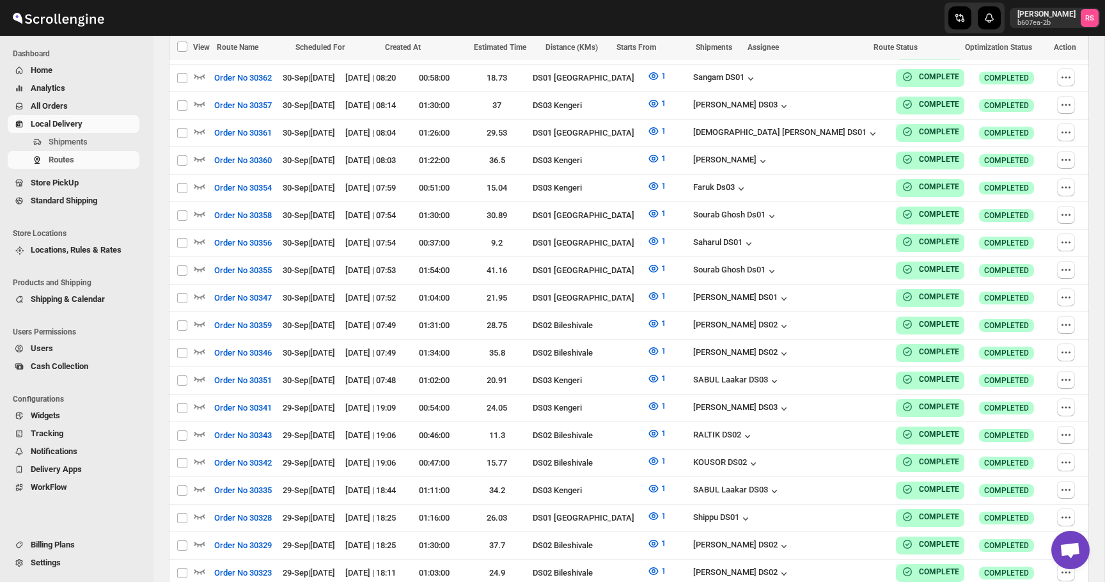
checkbox input "false"
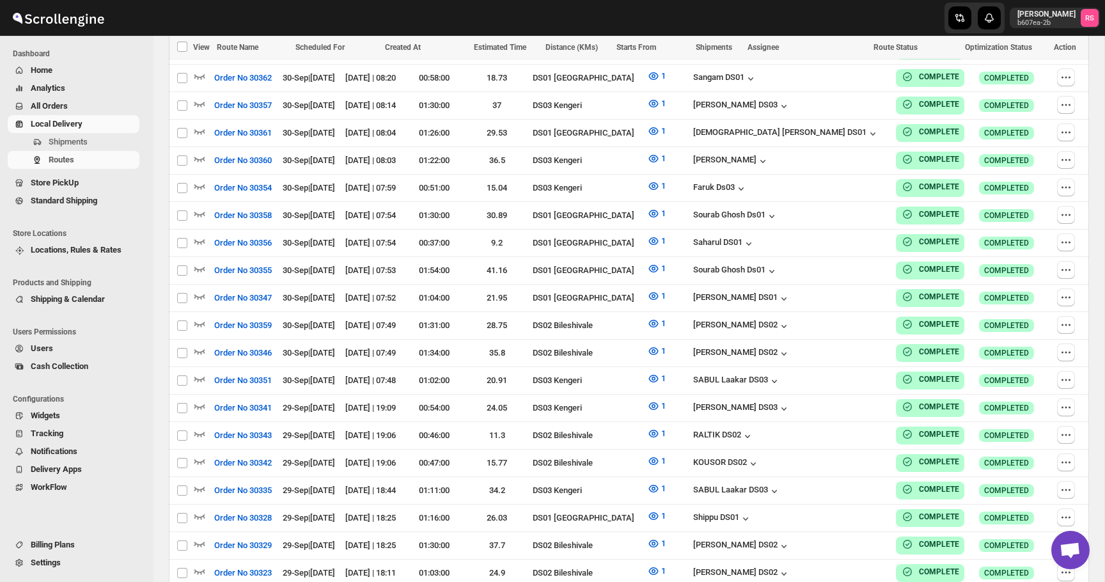
checkbox input "false"
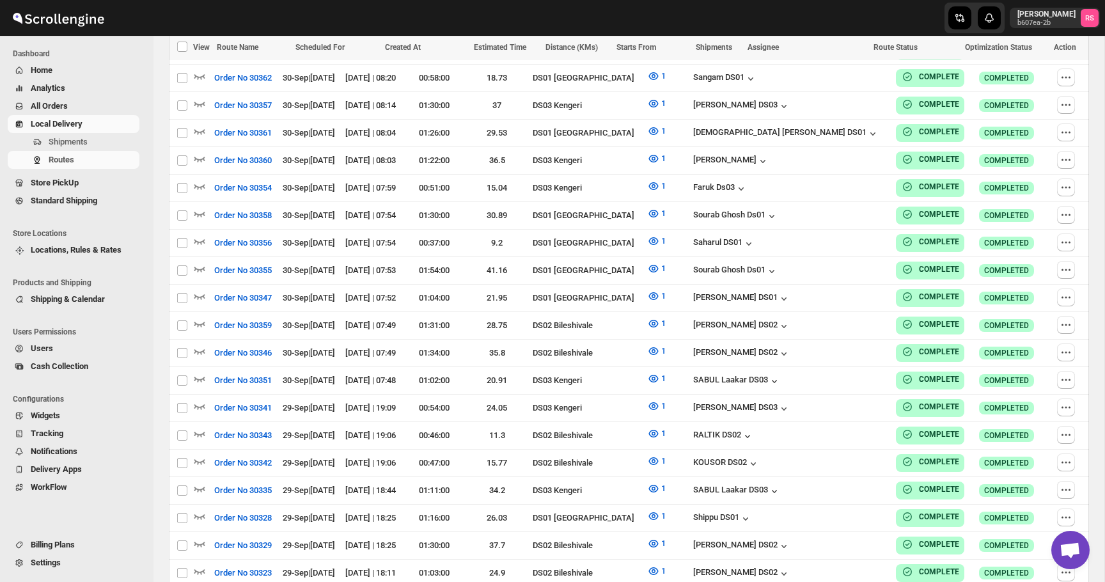
checkbox input "false"
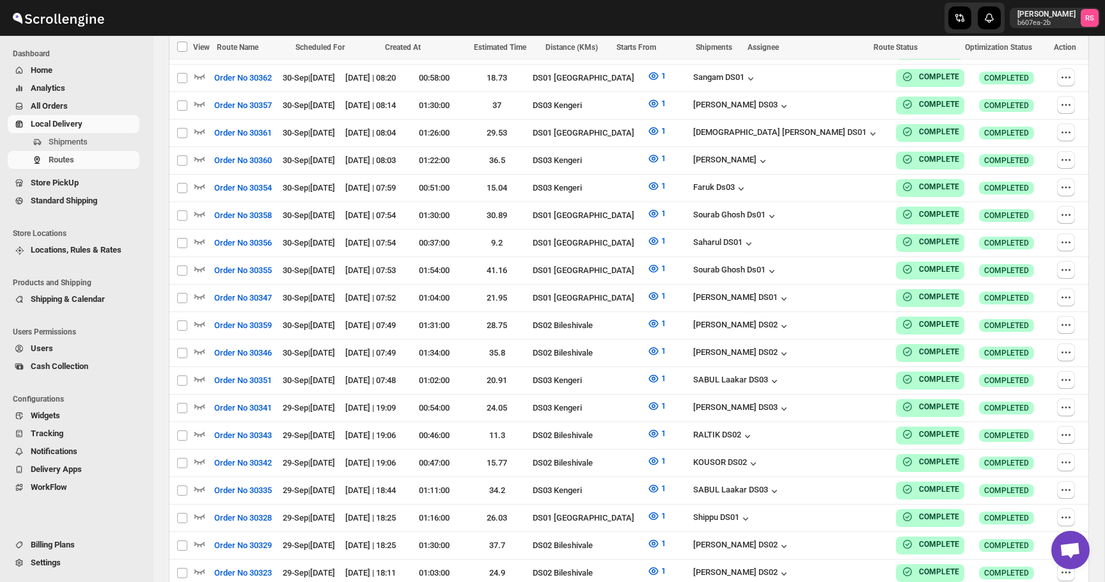
checkbox input "false"
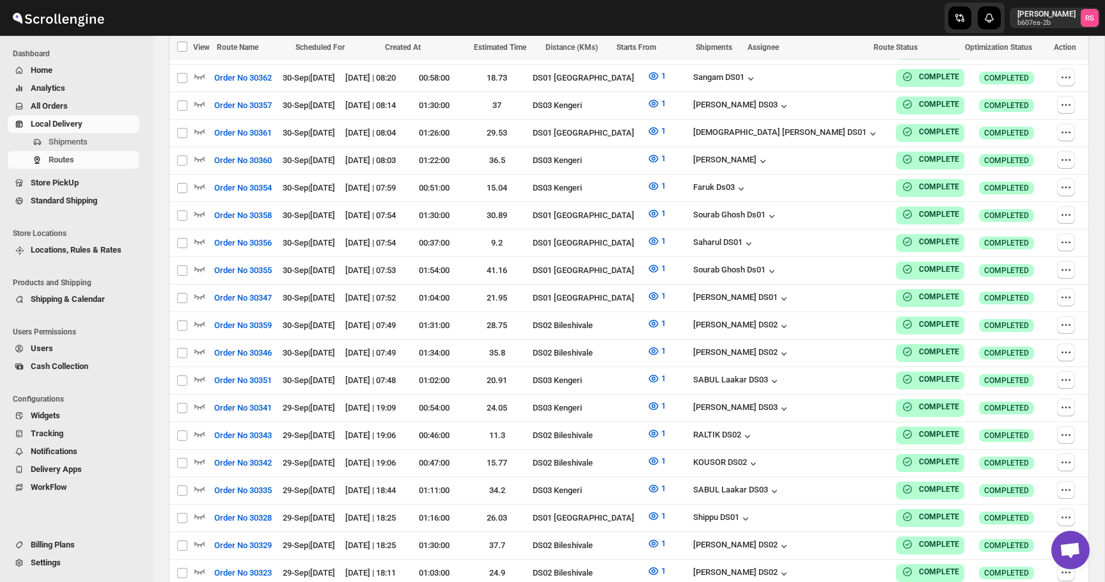
checkbox input "false"
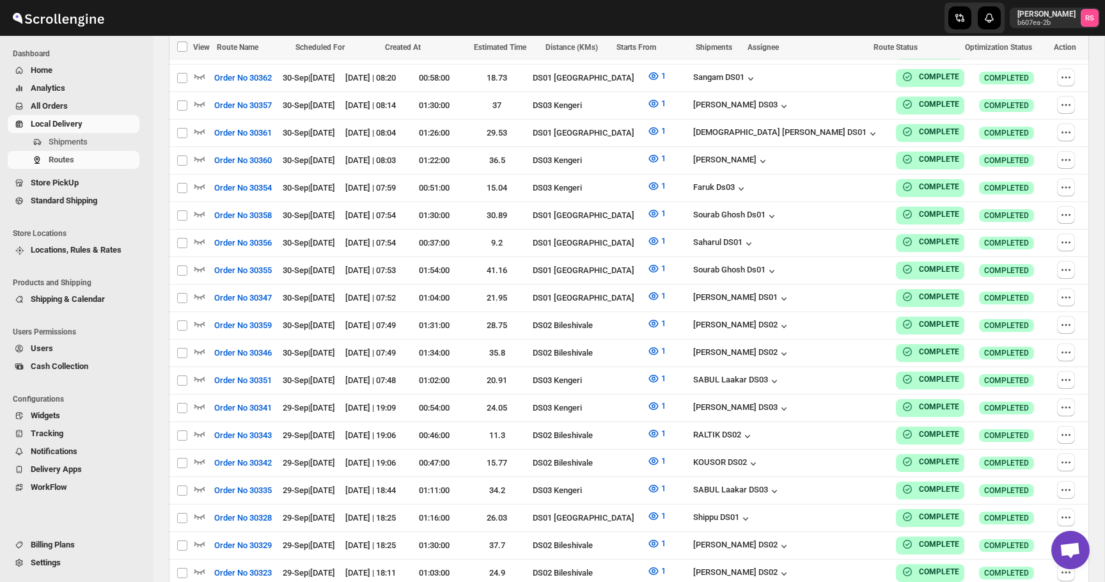
checkbox input "false"
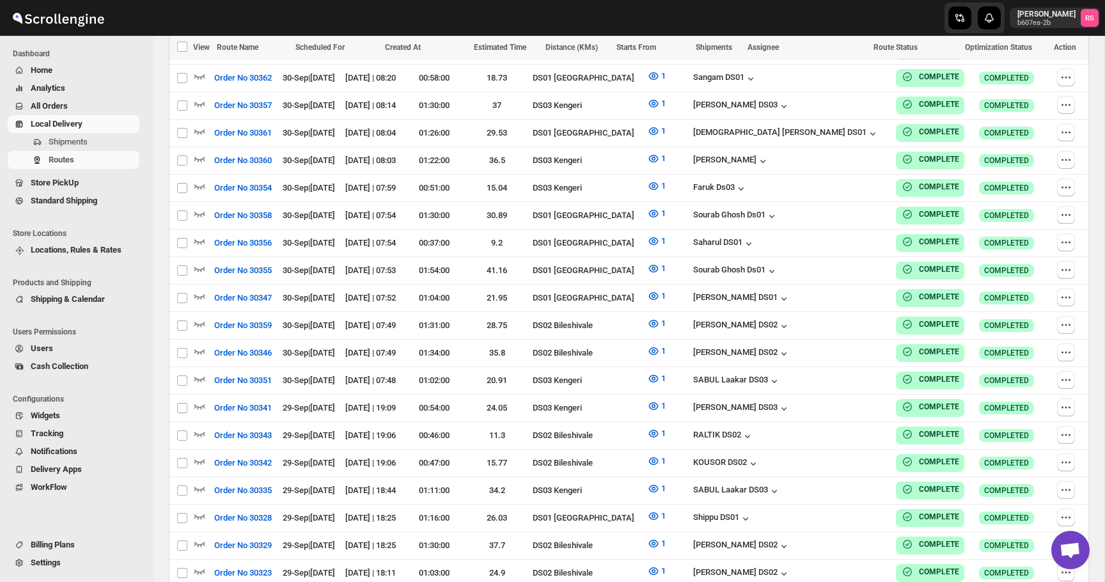
checkbox input "false"
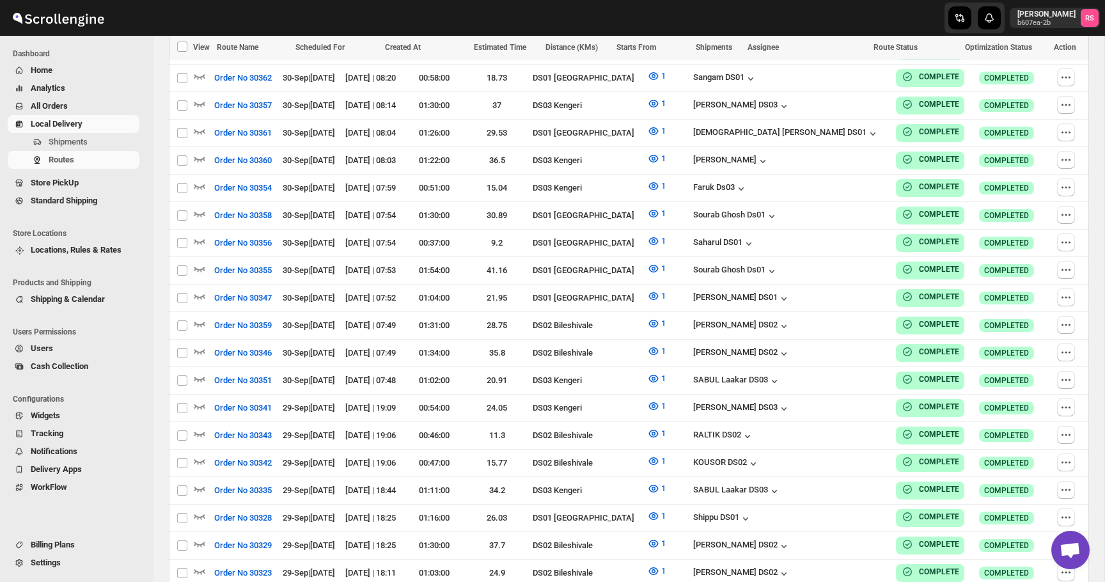
checkbox input "false"
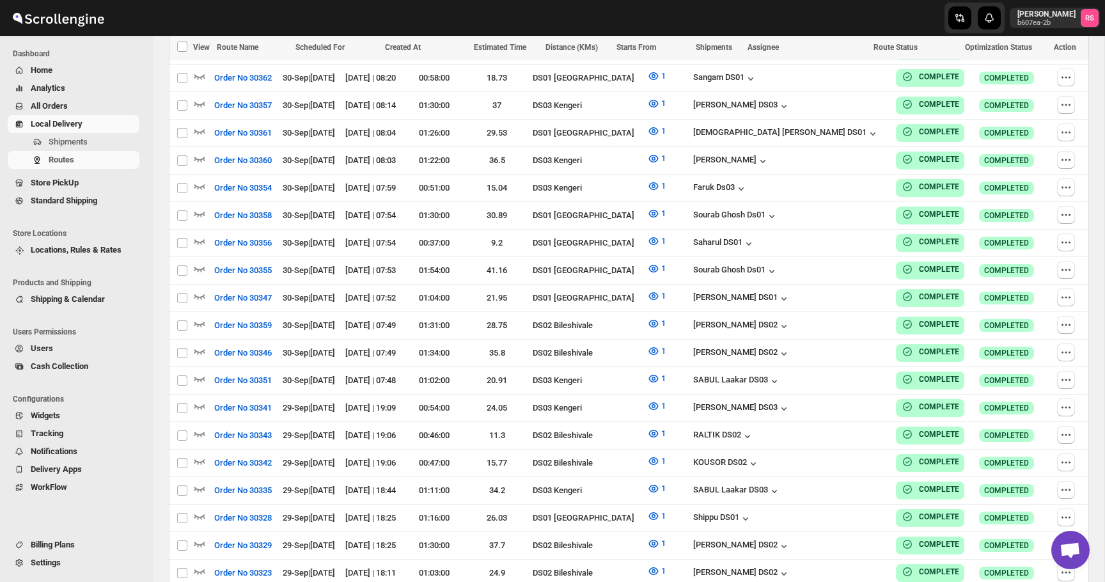
checkbox input "false"
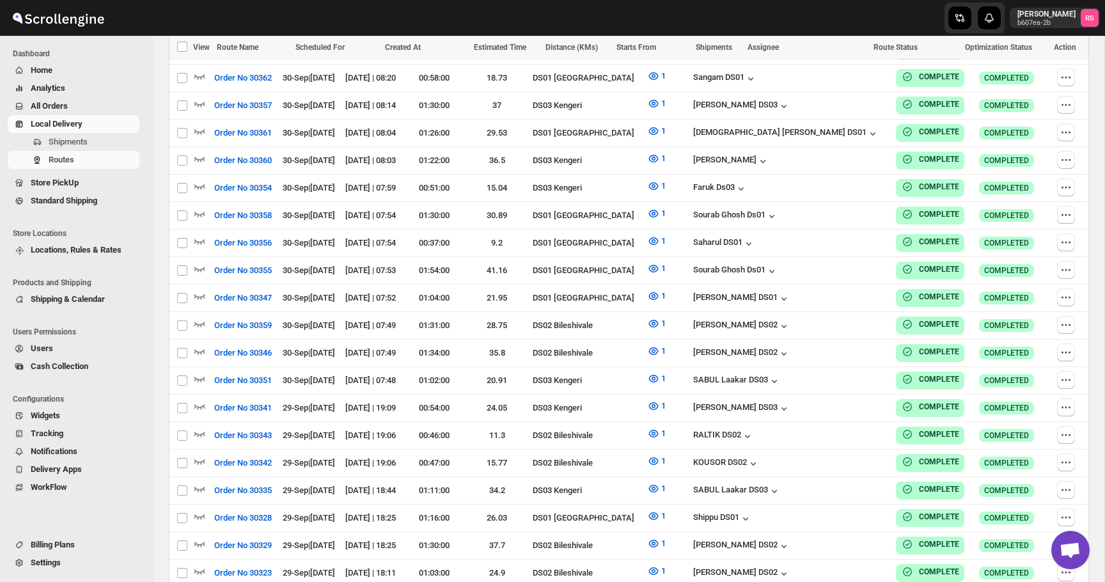
checkbox input "false"
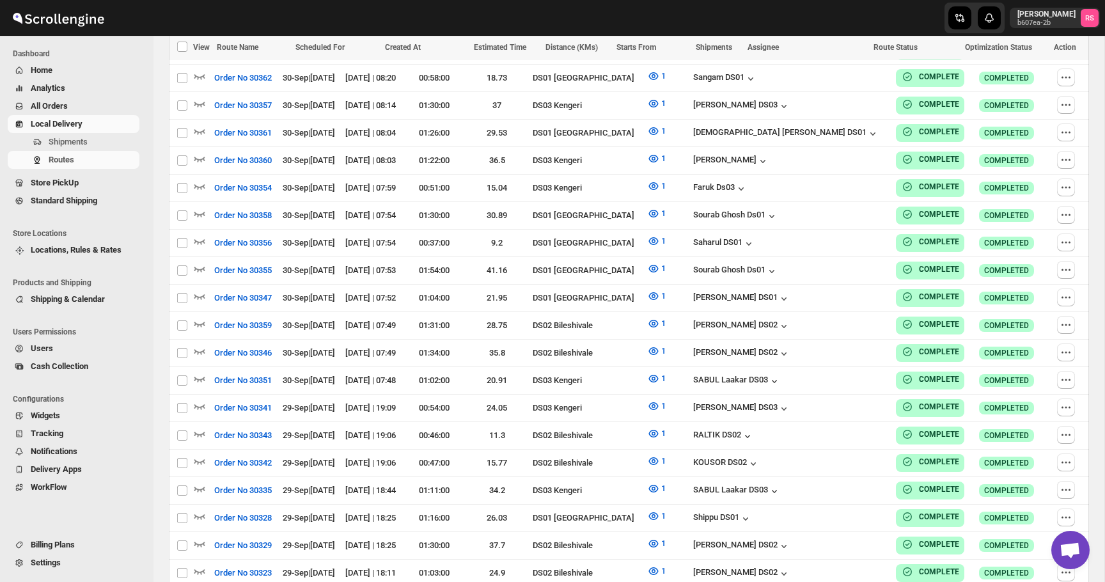
checkbox input "false"
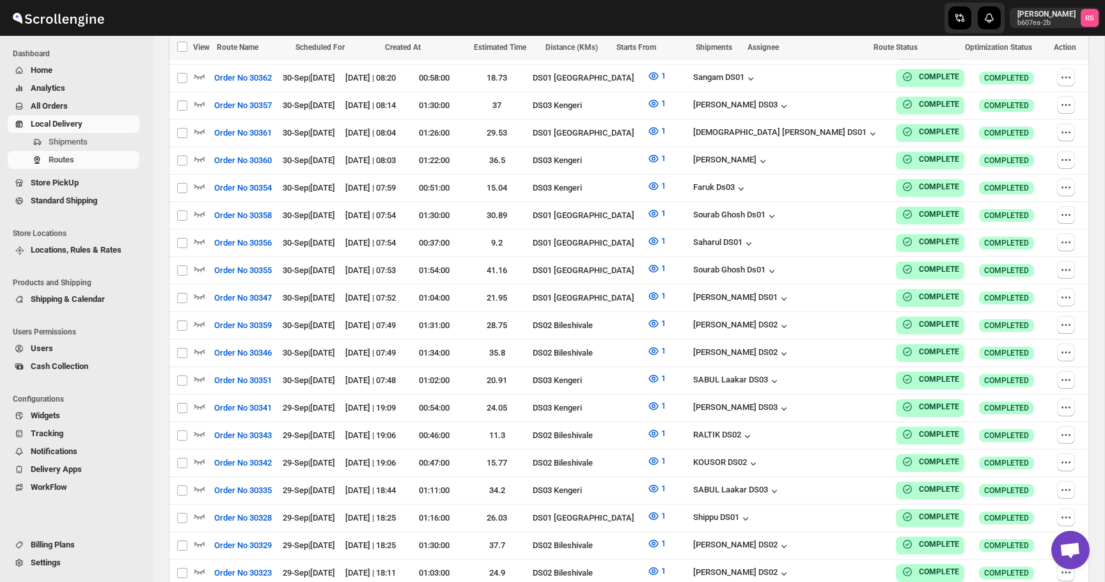
checkbox input "false"
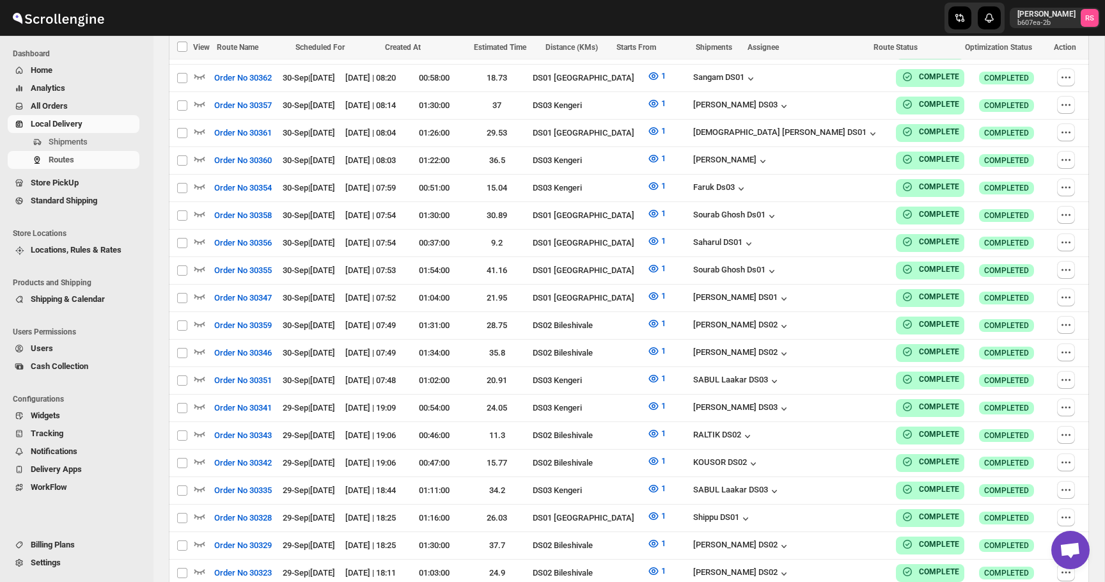
checkbox input "false"
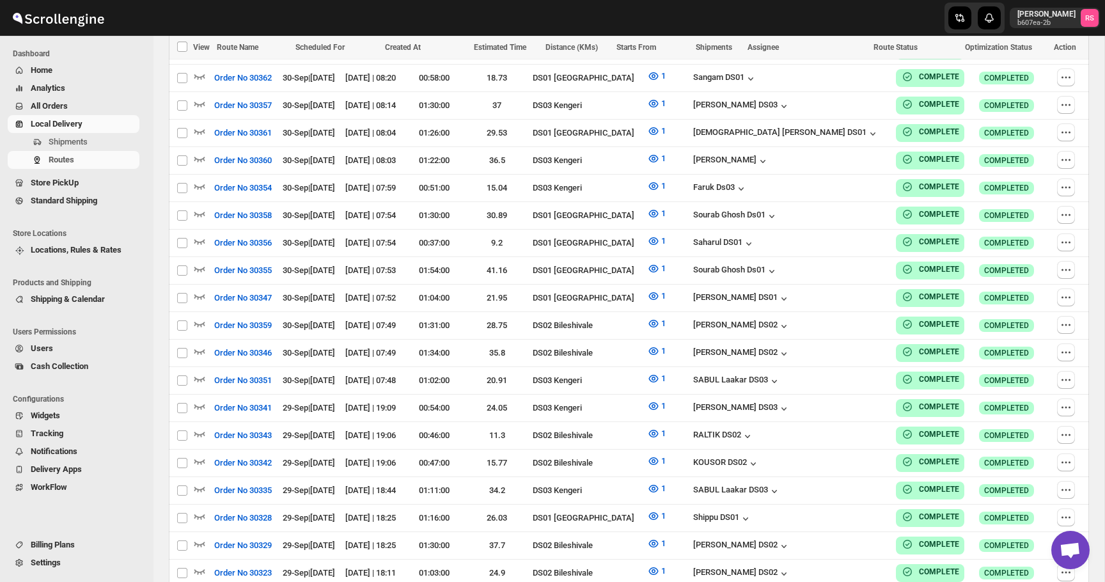
checkbox input "false"
